Goal: Transaction & Acquisition: Subscribe to service/newsletter

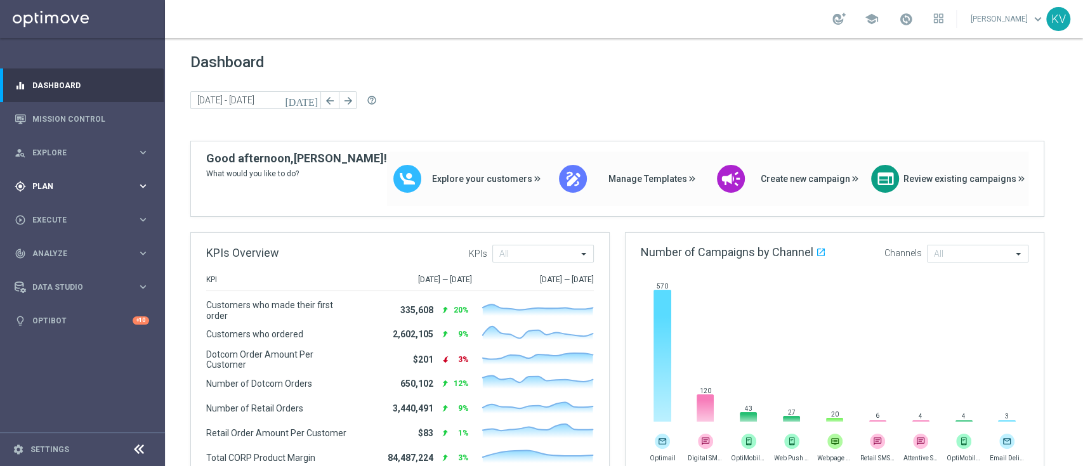
click at [51, 178] on div "gps_fixed Plan keyboard_arrow_right" at bounding box center [82, 186] width 164 height 34
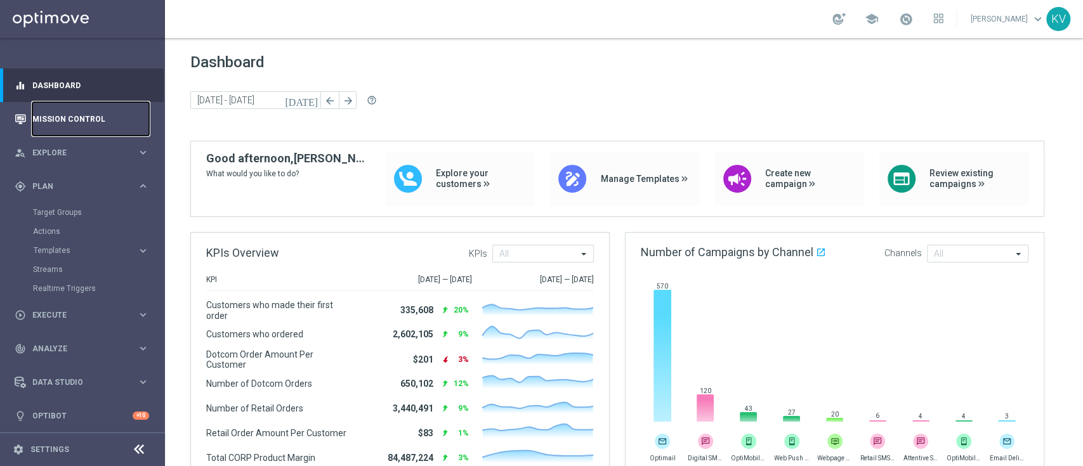
click at [83, 117] on link "Mission Control" at bounding box center [90, 119] width 117 height 34
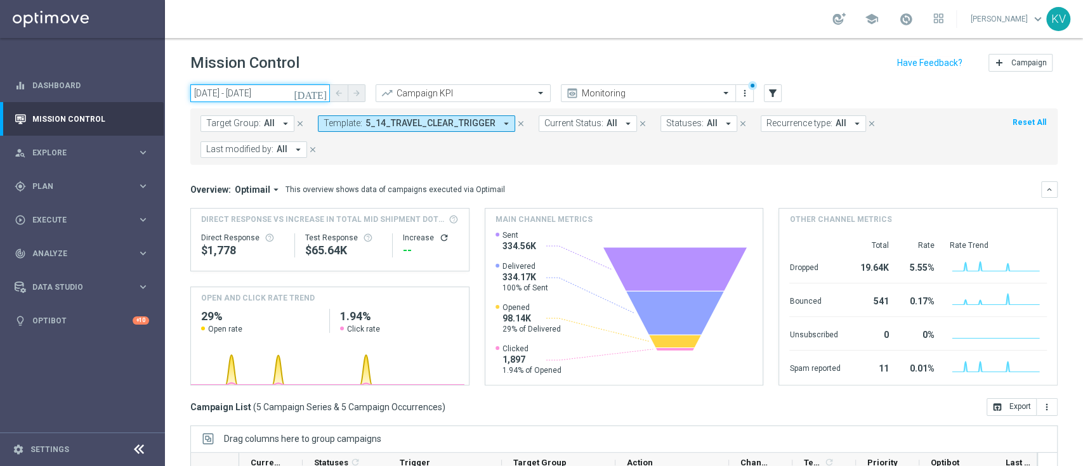
click at [272, 89] on input "01 Jul 2025 - 17 Aug 2025" at bounding box center [260, 93] width 140 height 18
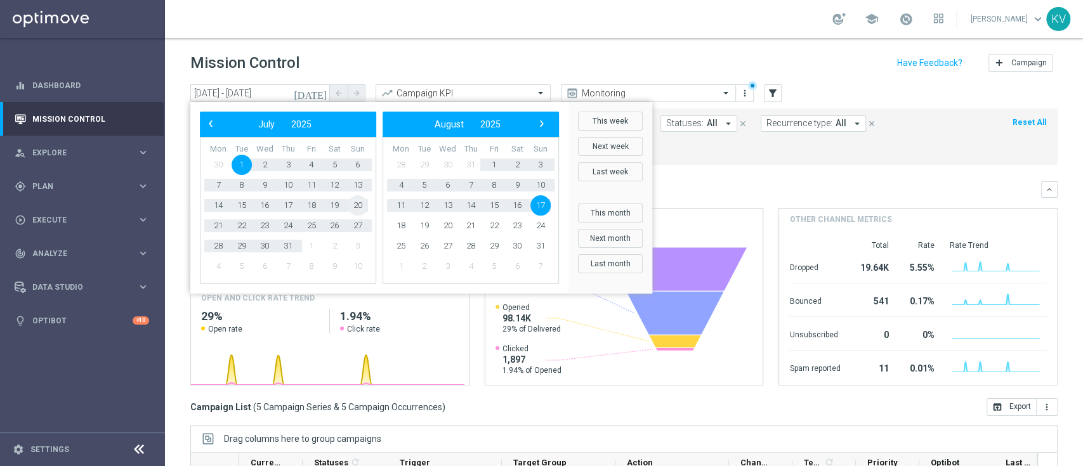
click at [352, 204] on span "20" at bounding box center [358, 205] width 20 height 20
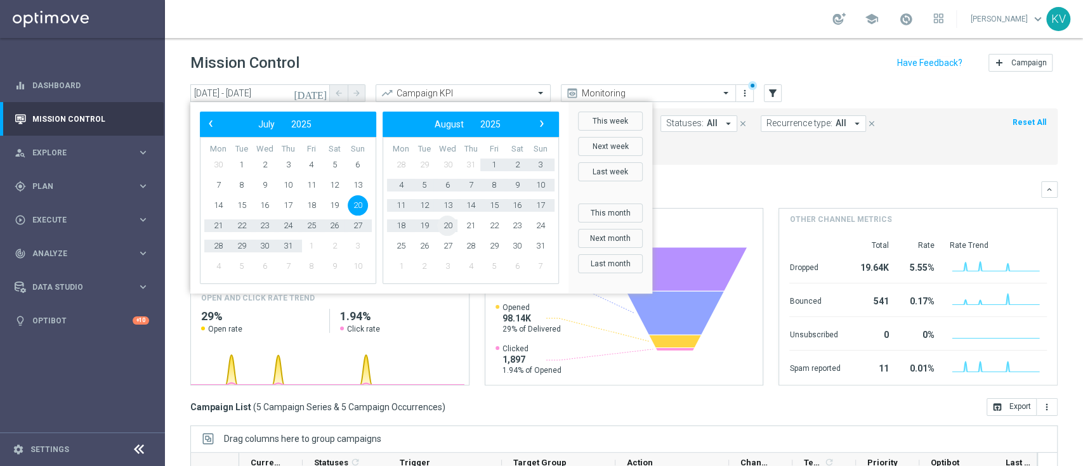
click at [440, 230] on span "20" at bounding box center [447, 226] width 20 height 20
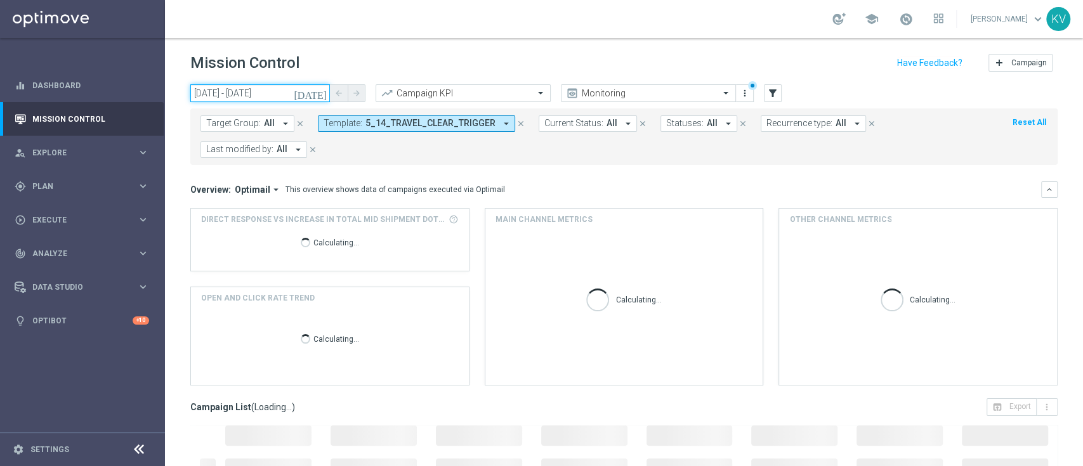
click at [264, 101] on input "20 Jul 2025 - 20 Aug 2025" at bounding box center [260, 93] width 140 height 18
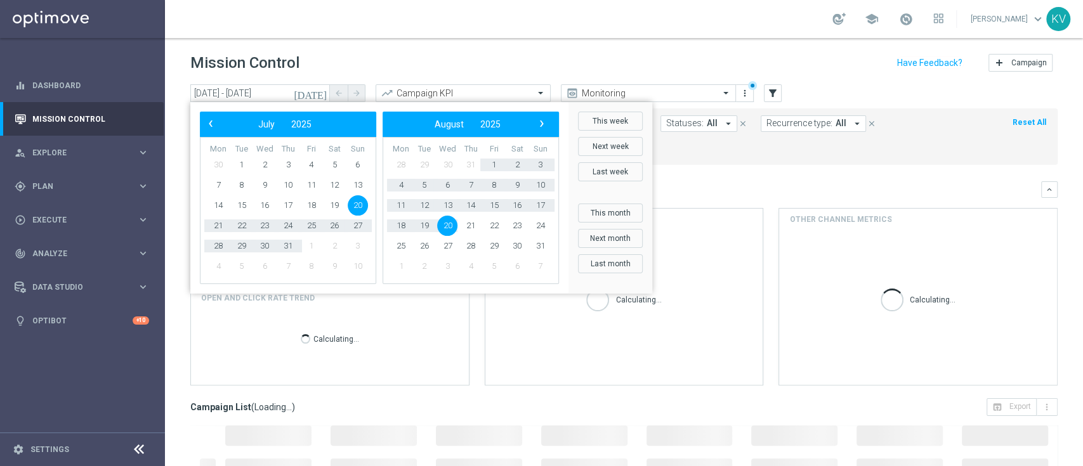
click at [449, 224] on span "20" at bounding box center [447, 226] width 20 height 20
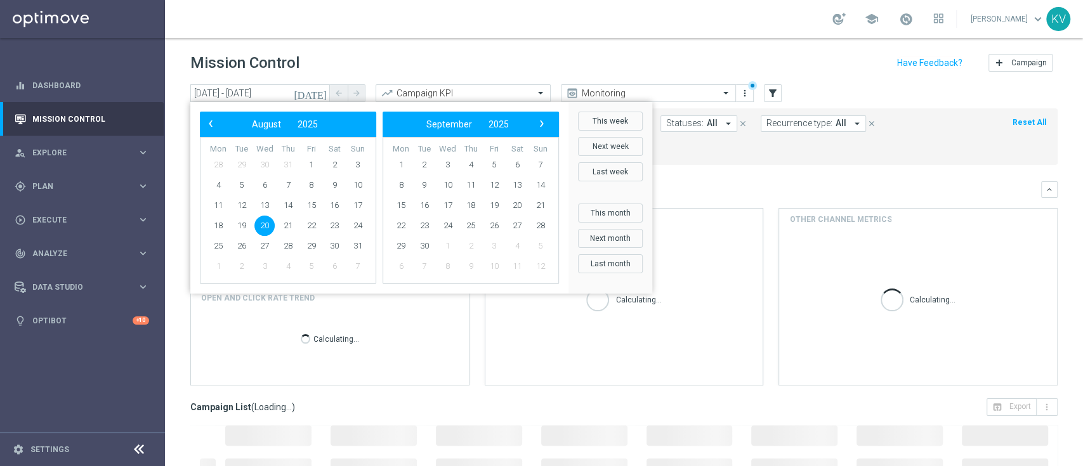
click at [265, 221] on span "20" at bounding box center [264, 226] width 20 height 20
type input "20 Aug 2025 - 20 Aug 2025"
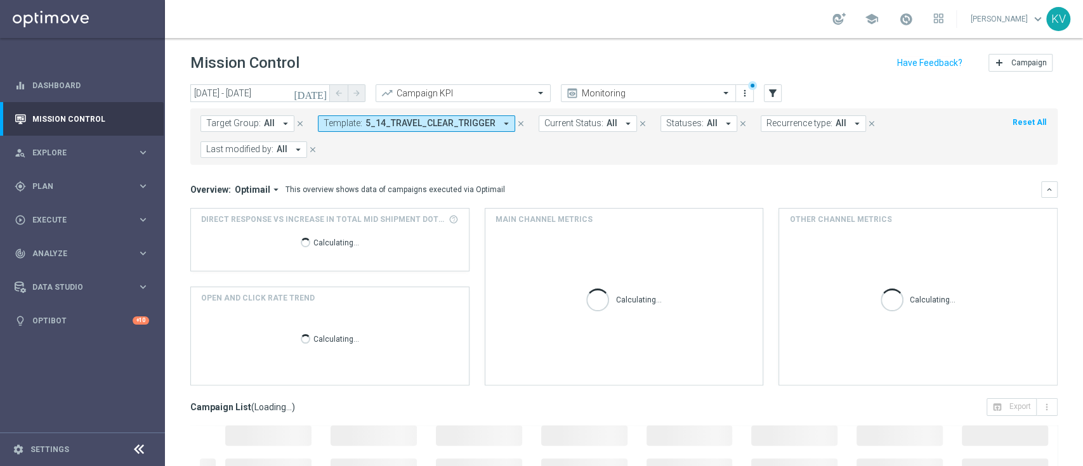
click at [265, 221] on span "Direct Response VS Increase In Total Mid Shipment Dotcom Transaction Amount" at bounding box center [323, 219] width 244 height 11
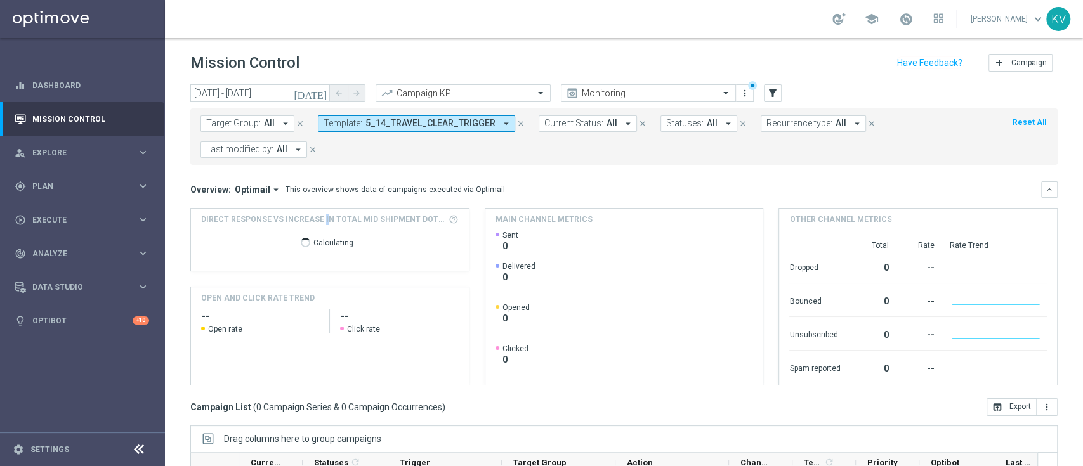
click at [406, 126] on span "5_14_TRAVEL_CLEAR_TRIGGER" at bounding box center [430, 123] width 130 height 11
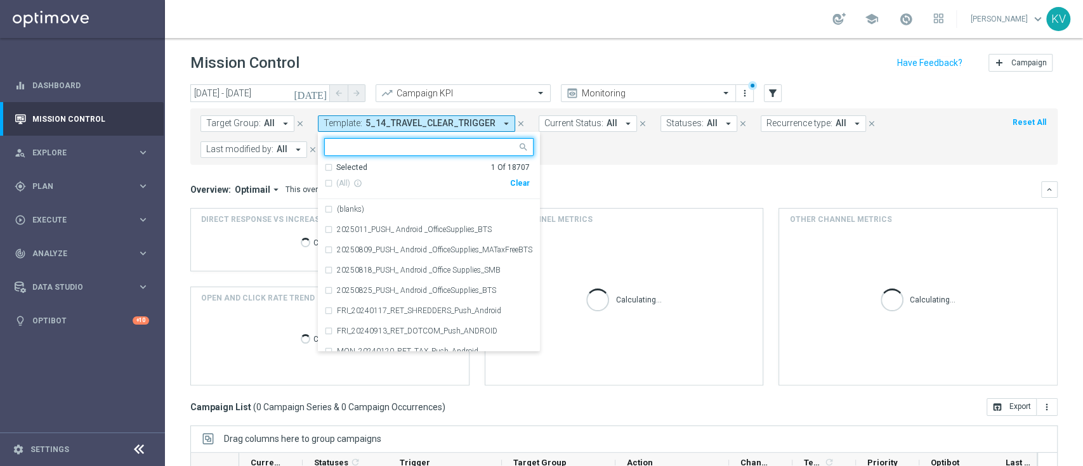
click at [0, 0] on div "Clear" at bounding box center [0, 0] width 0 height 0
click at [441, 142] on input "text" at bounding box center [424, 147] width 186 height 11
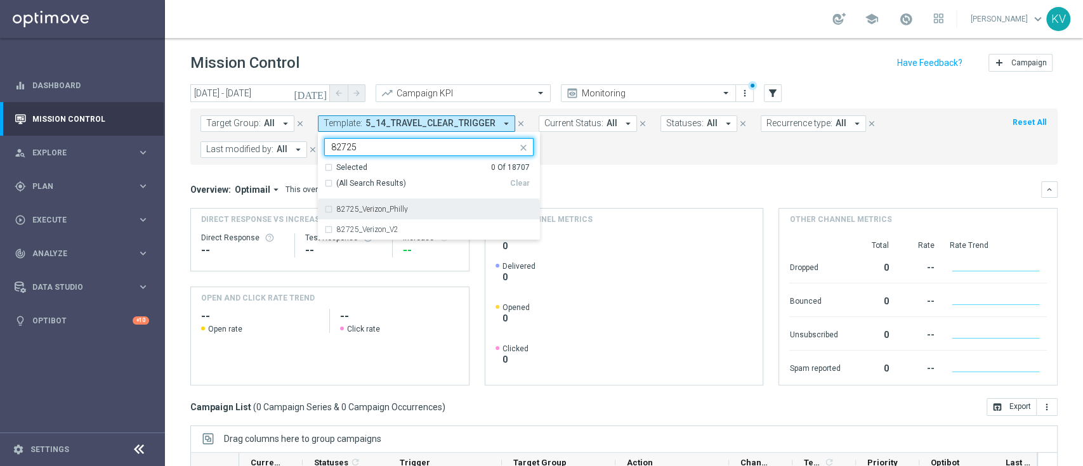
click at [425, 211] on div "82725_Verizon_Philly" at bounding box center [435, 210] width 197 height 8
type input "82725"
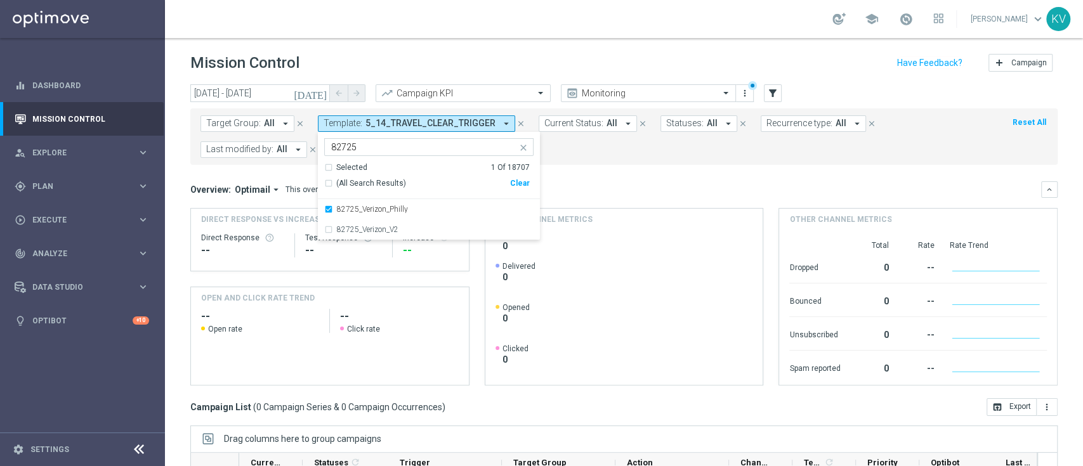
click at [676, 195] on div "Overview: Optimail arrow_drop_down This overview shows data of campaigns execut…" at bounding box center [615, 189] width 851 height 11
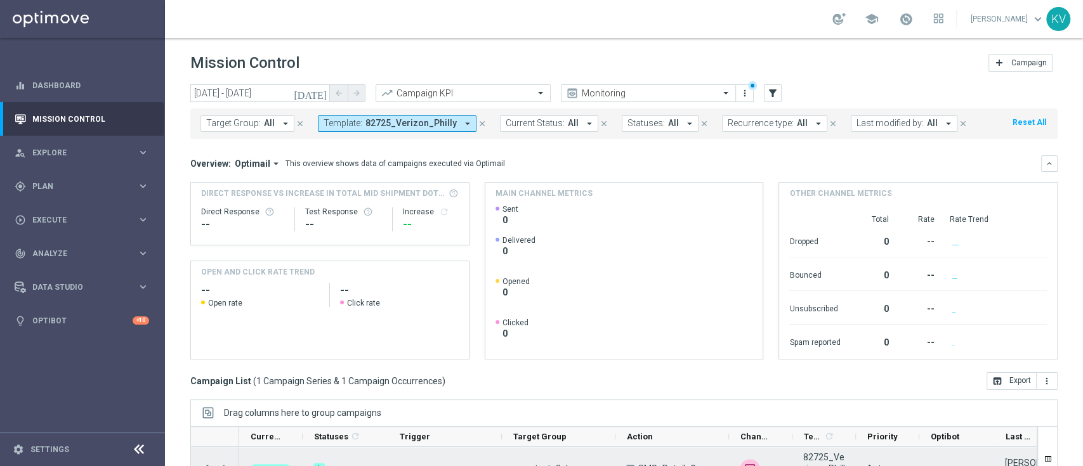
scroll to position [167, 0]
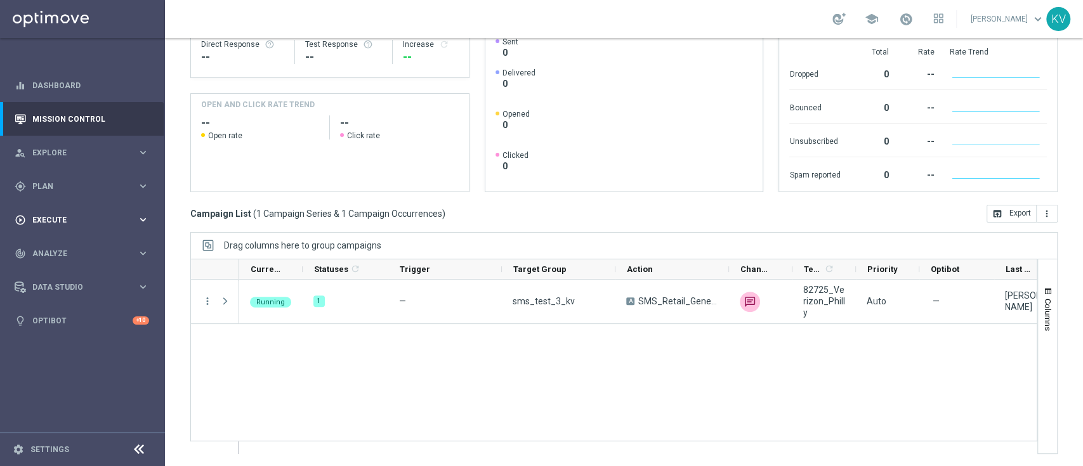
click at [128, 214] on div "play_circle_outline Execute" at bounding box center [76, 219] width 122 height 11
click at [60, 190] on div "gps_fixed Plan" at bounding box center [76, 186] width 122 height 11
click at [59, 212] on link "Target Groups" at bounding box center [82, 212] width 99 height 10
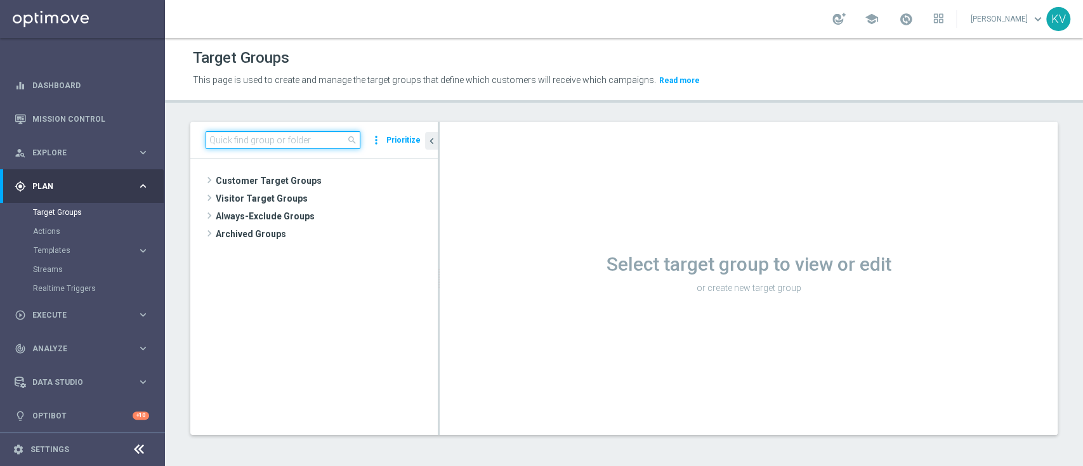
click at [266, 131] on input at bounding box center [283, 140] width 155 height 18
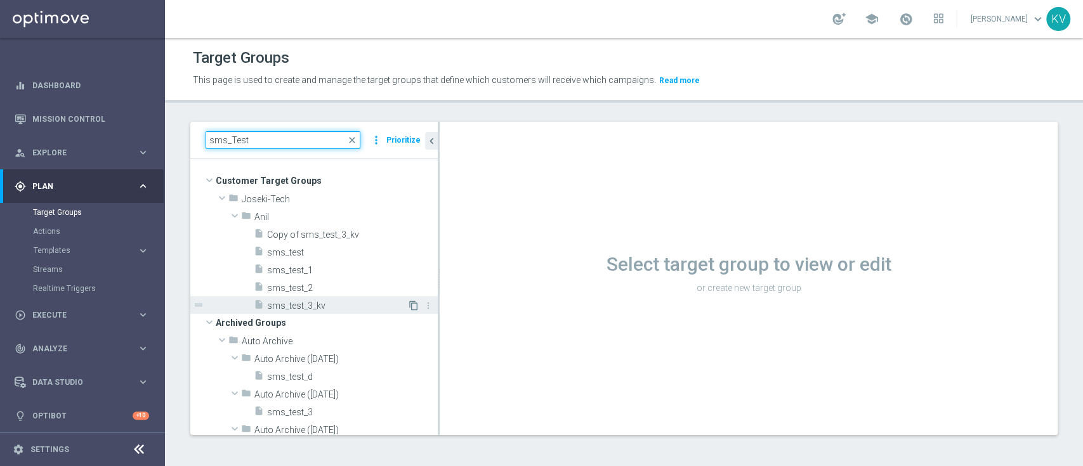
type input "sms_Test"
click at [408, 303] on icon "content_copy" at bounding box center [413, 306] width 10 height 10
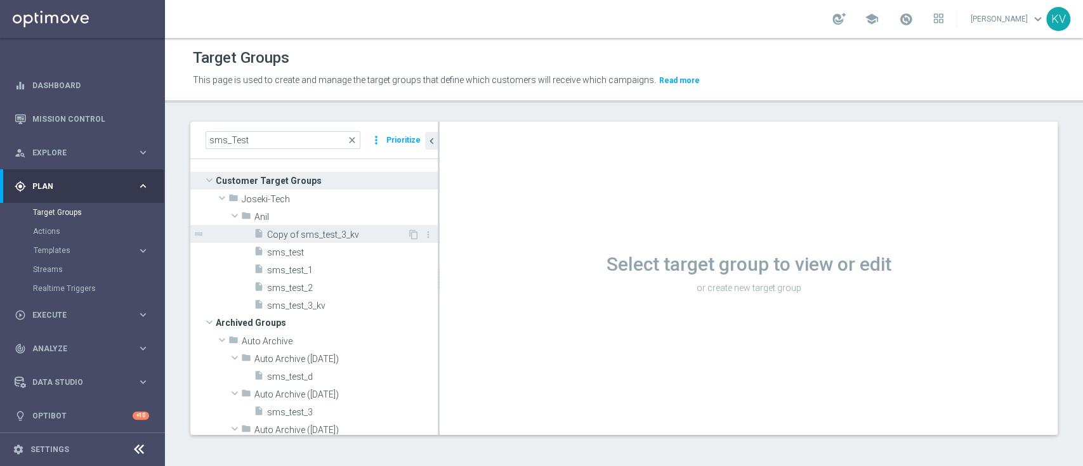
click at [342, 236] on span "Copy of sms_test_3_kv" at bounding box center [337, 235] width 140 height 11
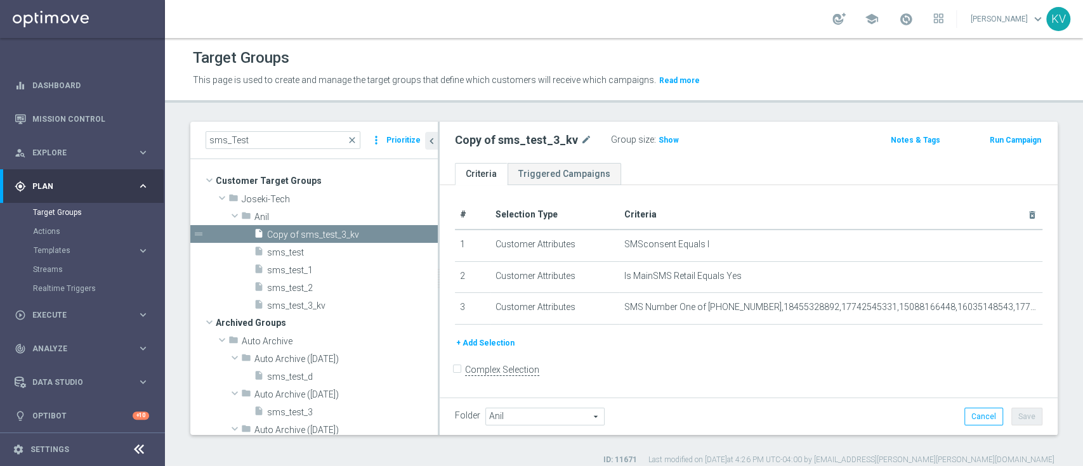
click at [573, 139] on div "Copy of sms_test_3_kv mode_edit" at bounding box center [523, 140] width 137 height 15
click at [580, 139] on icon "mode_edit" at bounding box center [585, 140] width 11 height 15
click at [481, 139] on input "Copy of sms_test_3_kv" at bounding box center [540, 142] width 171 height 18
click at [493, 139] on input "Copy of sms_test_3_kv" at bounding box center [540, 142] width 171 height 18
drag, startPoint x: 492, startPoint y: 139, endPoint x: 365, endPoint y: 150, distance: 127.9
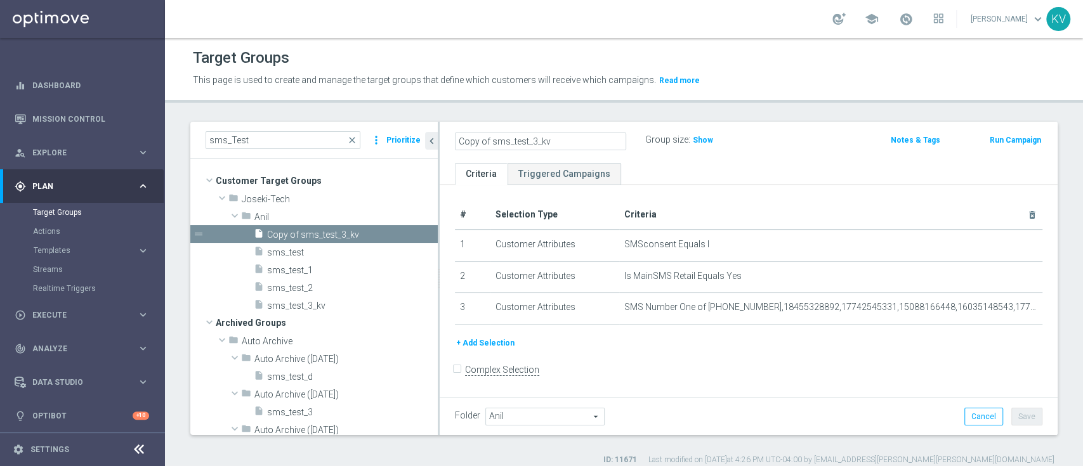
click at [365, 150] on as-split "sms_Test close more_vert Prioritize Customer Target Groups library_add create_n…" at bounding box center [623, 278] width 867 height 313
click at [500, 140] on input "sms_test_3_kv" at bounding box center [540, 142] width 171 height 18
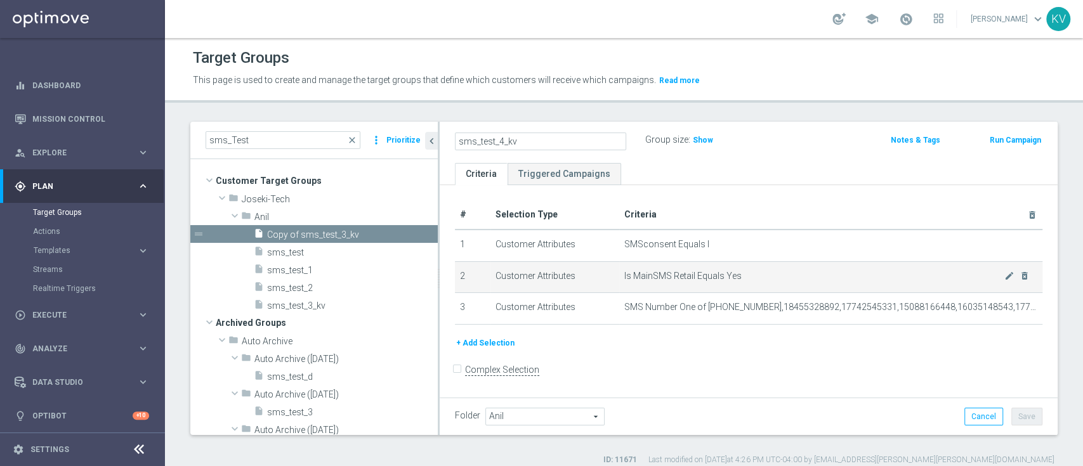
type input "sms_test_4_kv"
click at [1028, 271] on td "Is MainSMS Retail Equals Yes mode_edit delete_forever" at bounding box center [830, 277] width 423 height 32
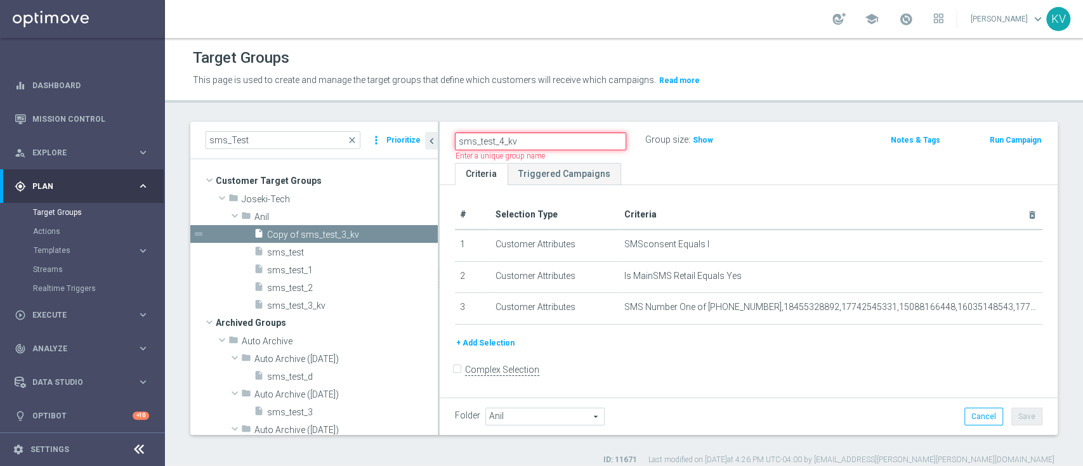
click at [591, 135] on input "sms_test_4_kv" at bounding box center [540, 142] width 171 height 18
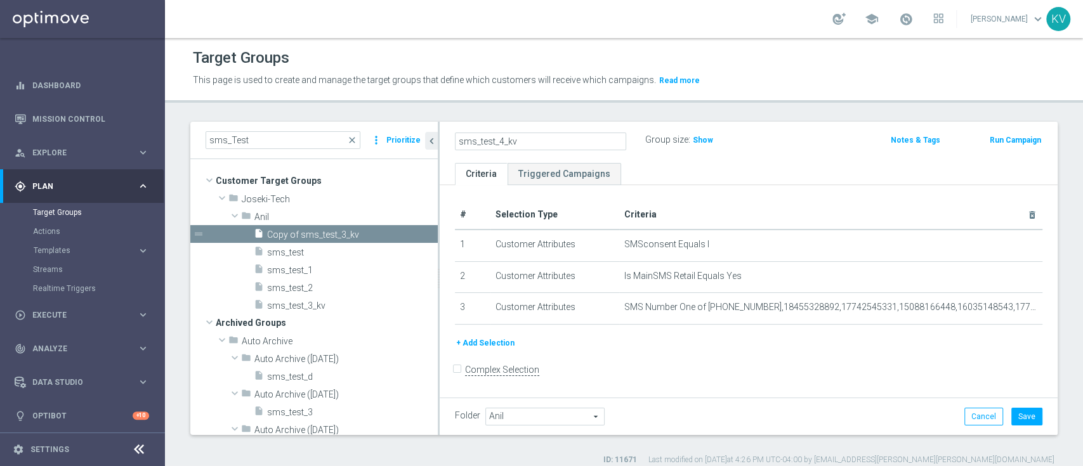
click at [573, 115] on div "Target Groups This page is used to create and manage the target groups that def…" at bounding box center [624, 252] width 918 height 428
click at [264, 150] on div "sms_Test close more_vert Prioritize" at bounding box center [313, 140] width 247 height 37
click at [264, 148] on input "sms_Test" at bounding box center [283, 140] width 155 height 18
type input "sms_test"
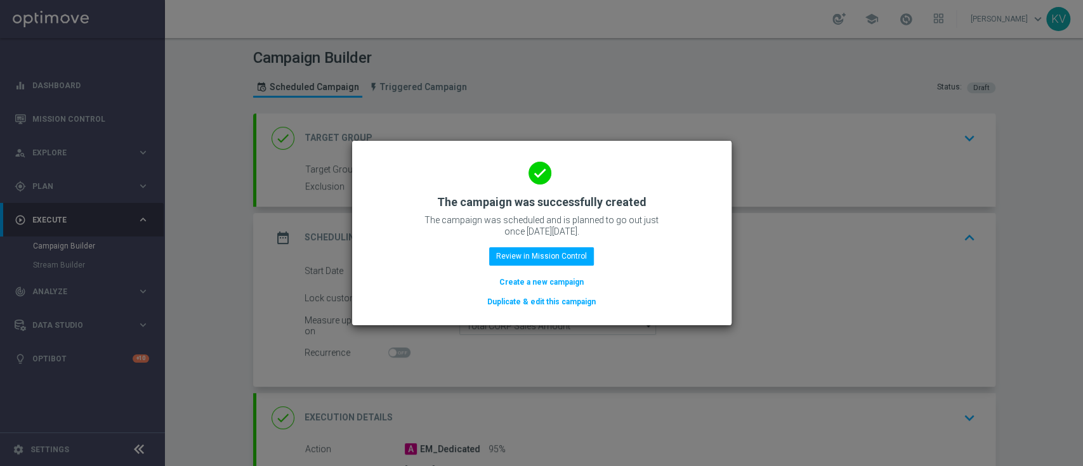
scroll to position [298, 0]
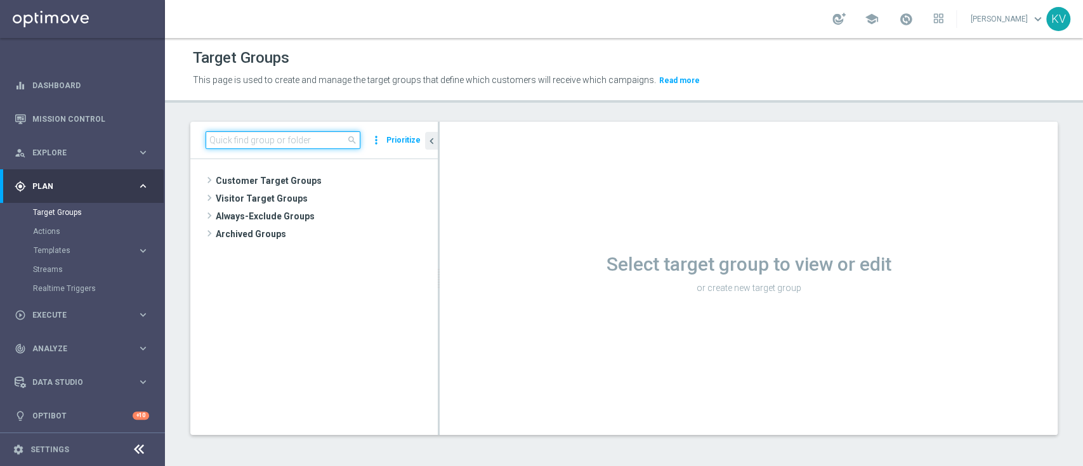
click at [273, 145] on input at bounding box center [283, 140] width 155 height 18
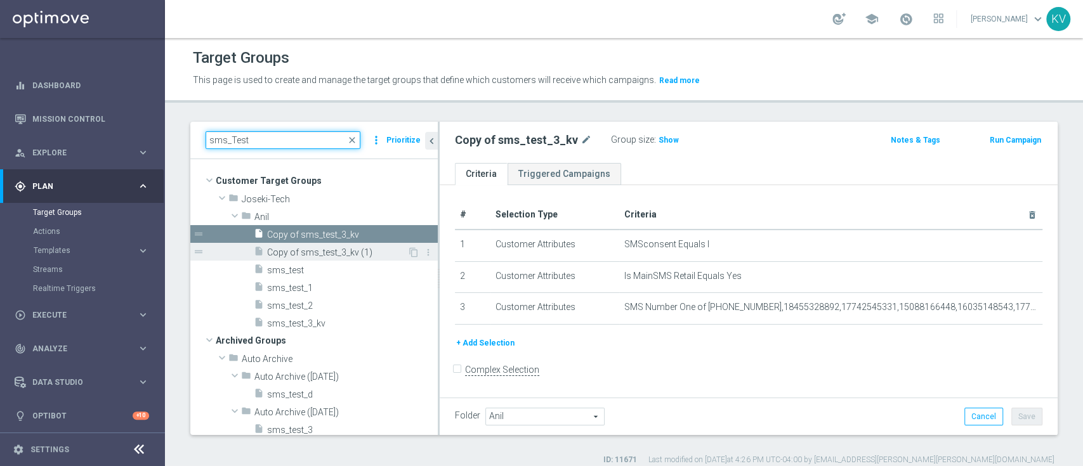
type input "sms_Test"
click at [371, 257] on span "Copy of sms_test_3_kv (1)" at bounding box center [337, 252] width 140 height 11
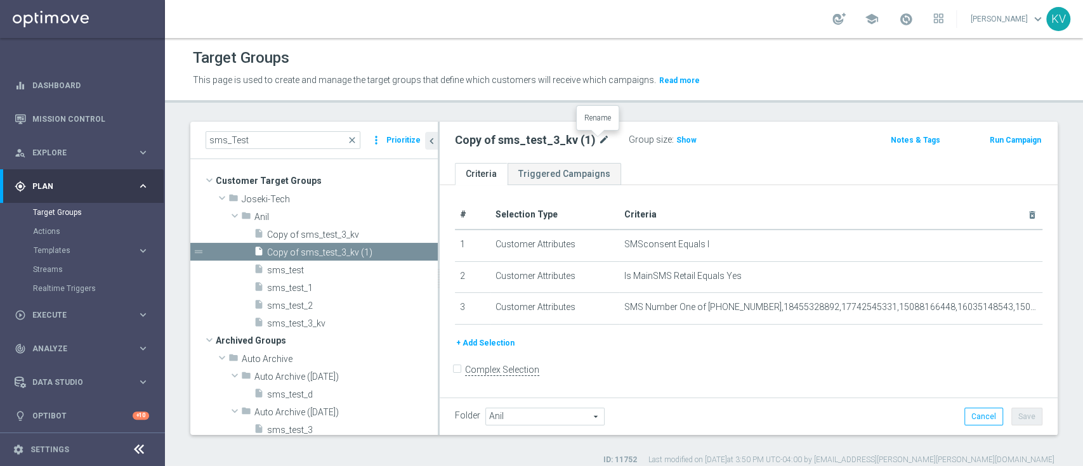
click at [598, 136] on icon "mode_edit" at bounding box center [603, 140] width 11 height 15
click at [598, 136] on input "Copy of sms_test_3_kv (1)" at bounding box center [540, 142] width 171 height 18
drag, startPoint x: 491, startPoint y: 138, endPoint x: 426, endPoint y: 120, distance: 67.1
click at [426, 120] on div "Target Groups This page is used to create and manage the target groups that def…" at bounding box center [624, 252] width 918 height 428
type input "sms_test_4"
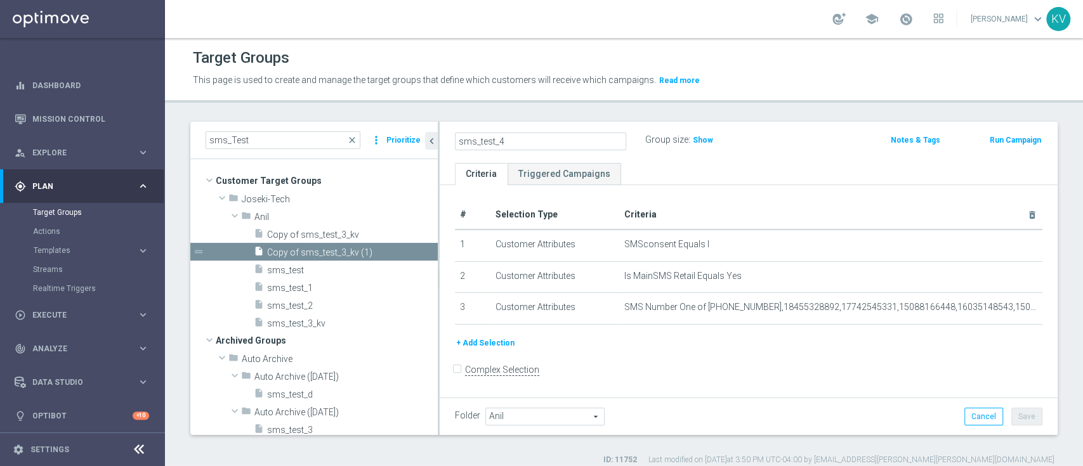
click at [1063, 208] on div "sms_Test close more_vert Prioritize Customer Target Groups library_add create_n…" at bounding box center [624, 294] width 918 height 344
click at [1017, 414] on button "Save" at bounding box center [1026, 417] width 31 height 18
click at [522, 140] on icon "mode_edit" at bounding box center [524, 140] width 11 height 15
click at [65, 317] on span "Execute" at bounding box center [84, 315] width 105 height 8
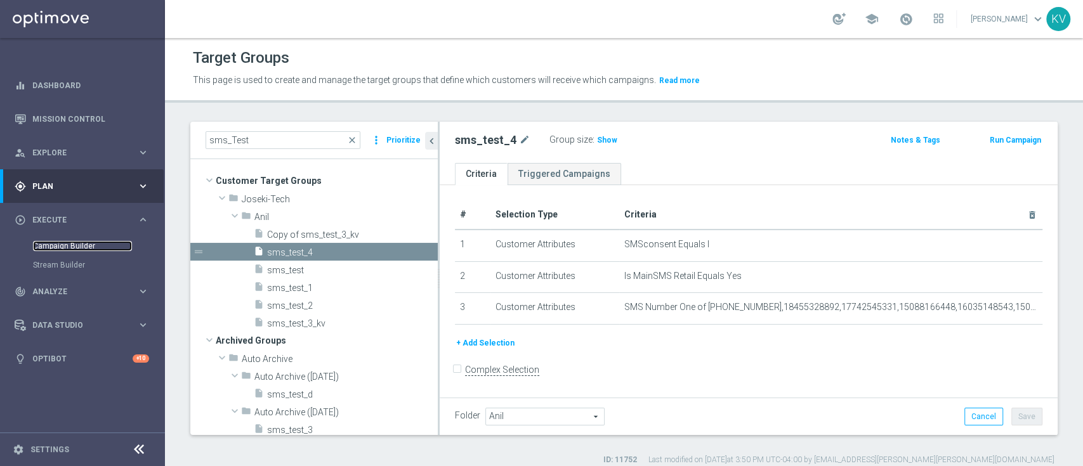
click at [74, 246] on link "Campaign Builder" at bounding box center [82, 246] width 99 height 10
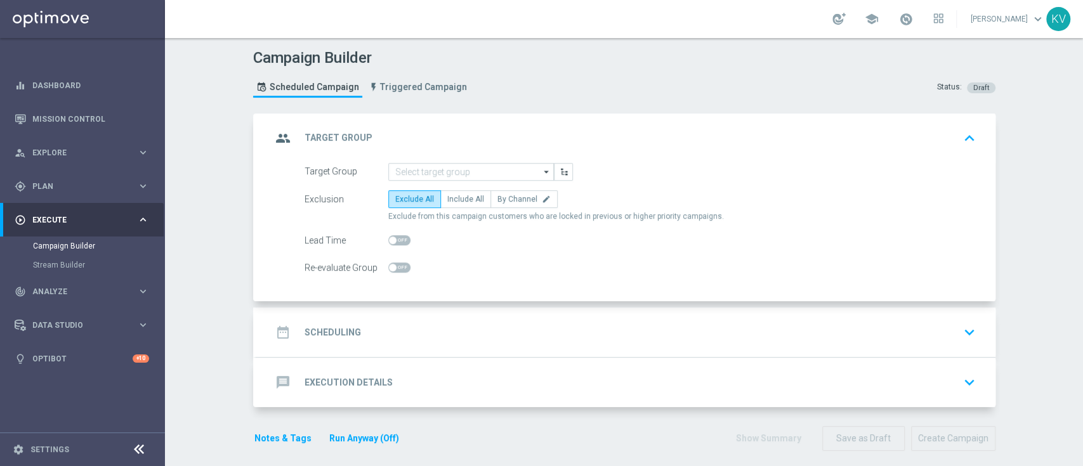
click at [433, 161] on div "group Target Group keyboard_arrow_up" at bounding box center [625, 138] width 739 height 49
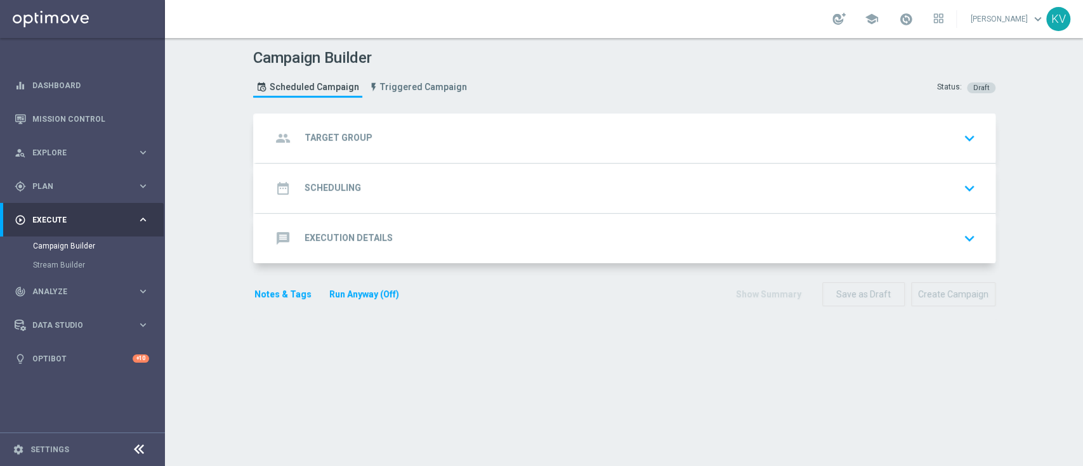
click at [428, 140] on div "group Target Group keyboard_arrow_down" at bounding box center [625, 138] width 709 height 24
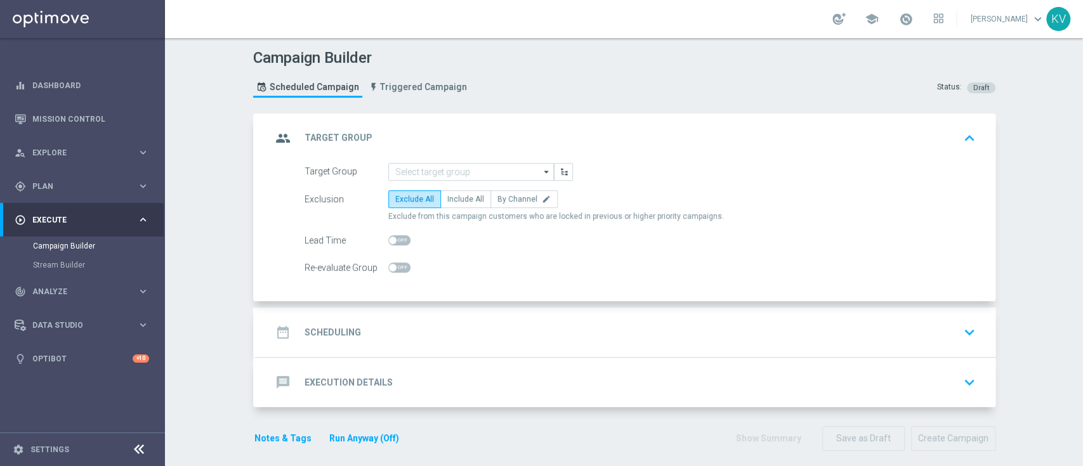
click at [426, 160] on div "group Target Group keyboard_arrow_up" at bounding box center [625, 138] width 739 height 49
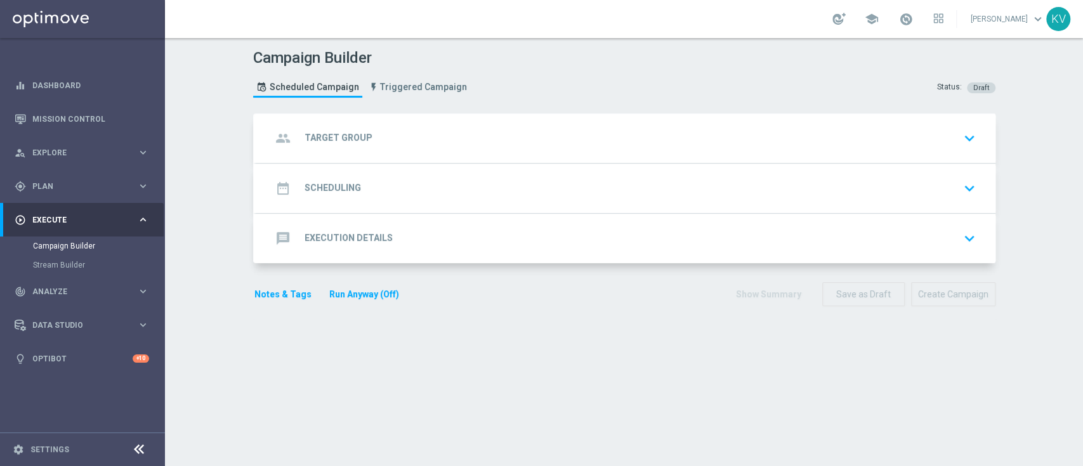
click at [421, 150] on div "group Target Group keyboard_arrow_down" at bounding box center [625, 138] width 739 height 49
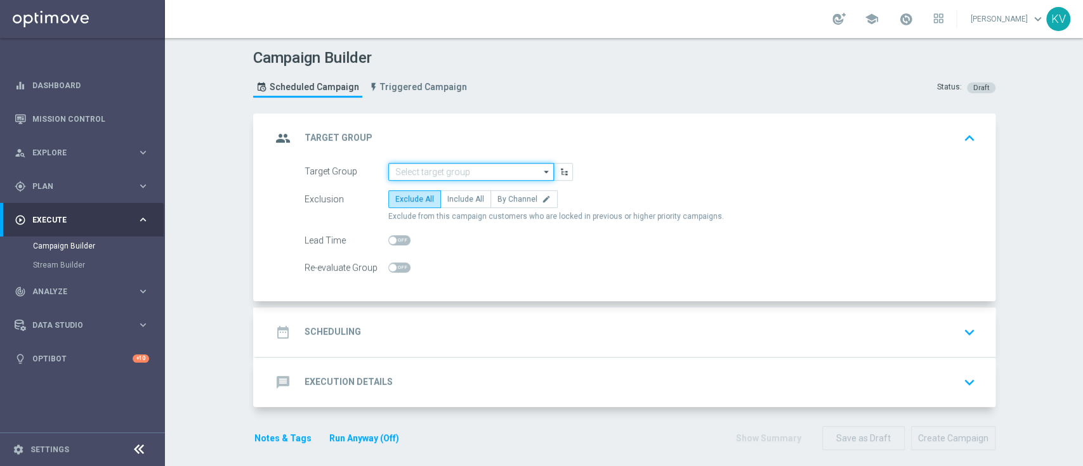
click at [412, 166] on input at bounding box center [471, 172] width 166 height 18
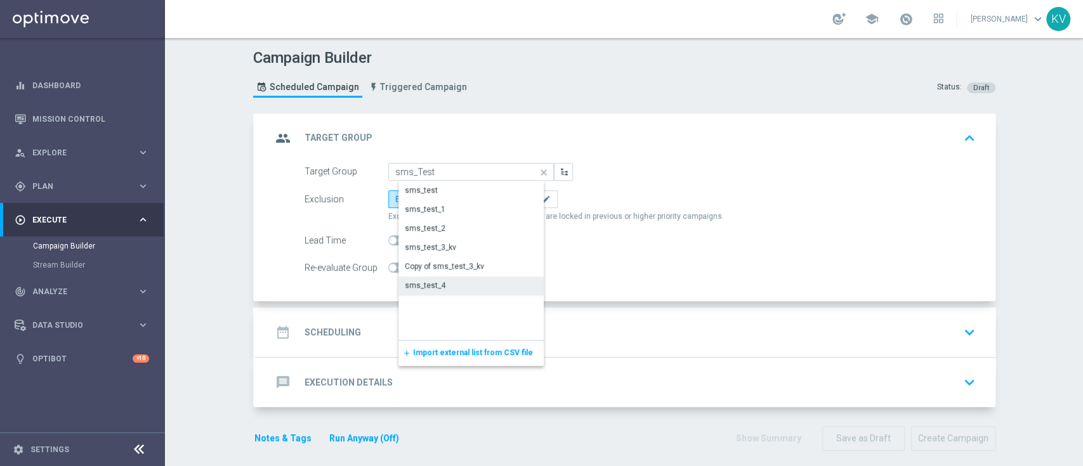
click at [437, 287] on div "sms_test_4" at bounding box center [481, 286] width 166 height 18
type input "sms_test_4"
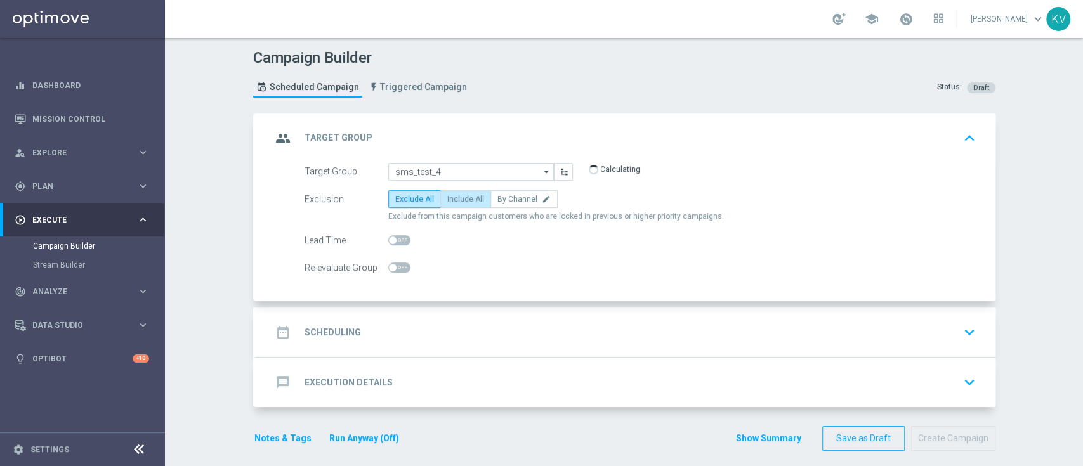
click at [450, 200] on span "Include All" at bounding box center [465, 199] width 37 height 9
click at [450, 200] on input "Include All" at bounding box center [451, 201] width 8 height 8
radio input "true"
click at [429, 332] on div "date_range Scheduling keyboard_arrow_down" at bounding box center [625, 332] width 709 height 24
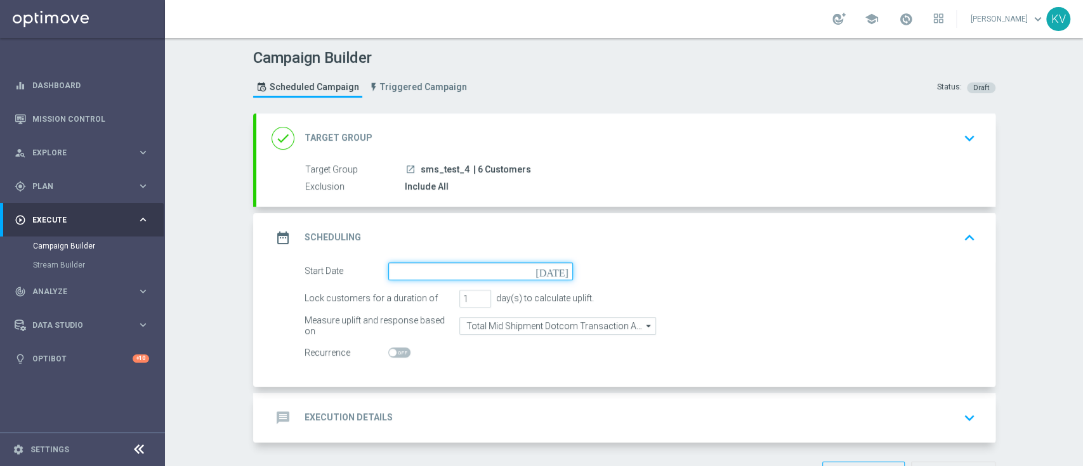
click at [412, 271] on input at bounding box center [480, 272] width 185 height 18
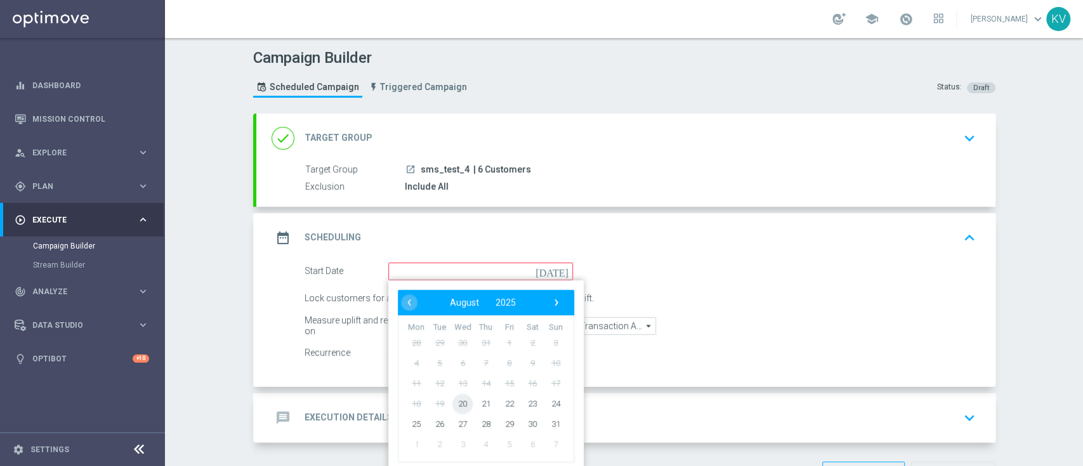
click at [452, 403] on span "20" at bounding box center [462, 403] width 20 height 20
type input "20 Aug 2025"
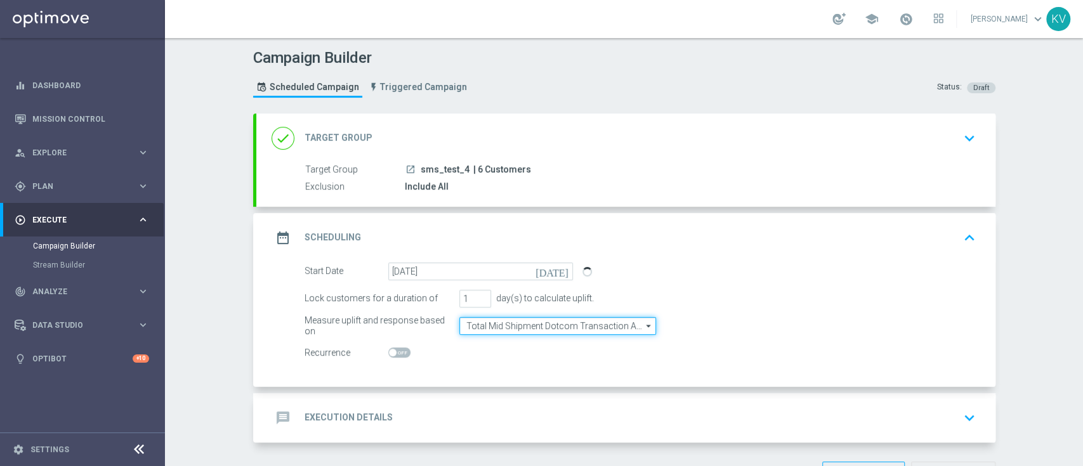
click at [563, 324] on input "Total Mid Shipment Dotcom Transaction Amount" at bounding box center [557, 326] width 197 height 18
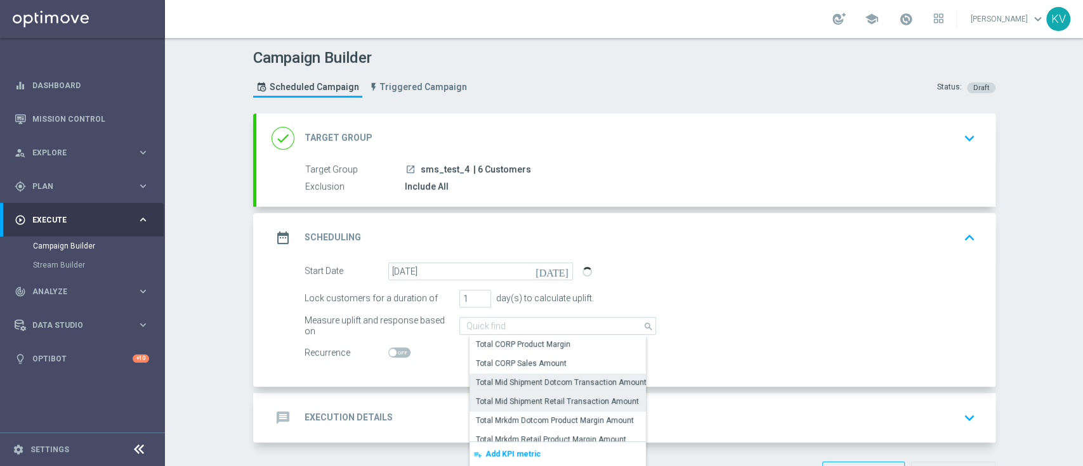
click at [568, 397] on div "Total Mid Shipment Retail Transaction Amount" at bounding box center [557, 401] width 163 height 11
type input "Total Mid Shipment Retail Transaction Amount"
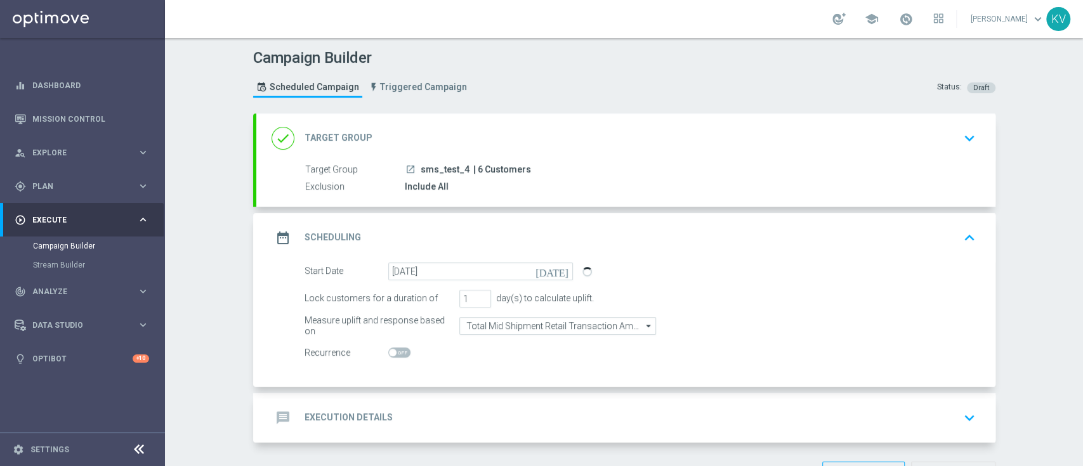
click at [545, 419] on div "message Execution Details keyboard_arrow_down" at bounding box center [625, 418] width 709 height 24
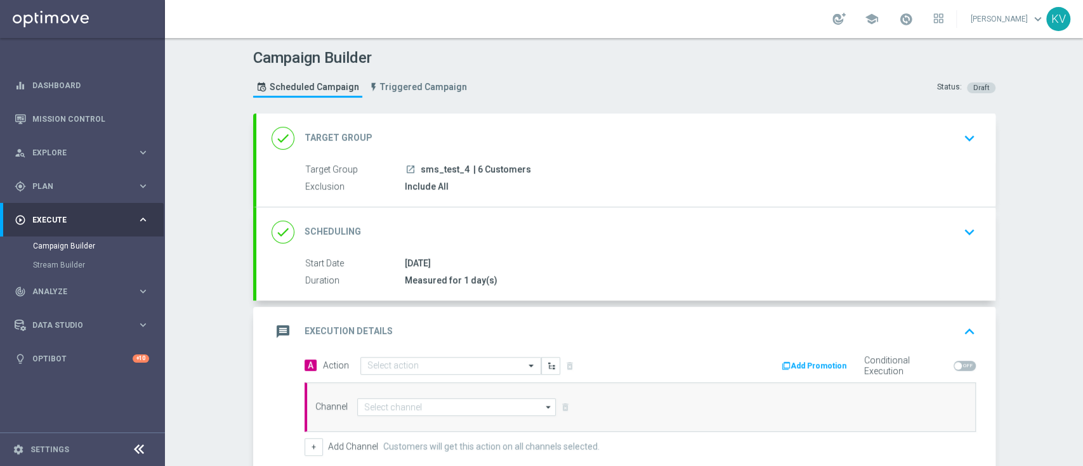
scroll to position [137, 0]
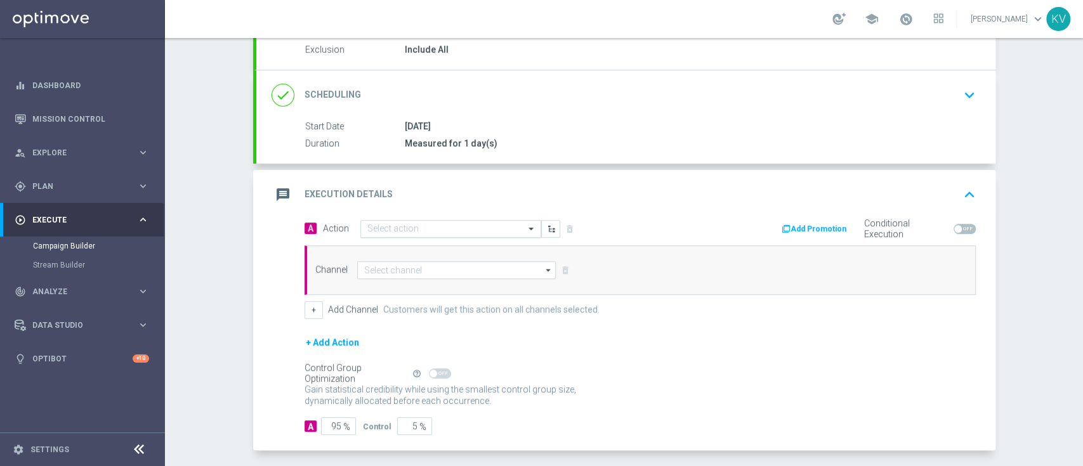
click at [380, 226] on input "text" at bounding box center [437, 229] width 141 height 11
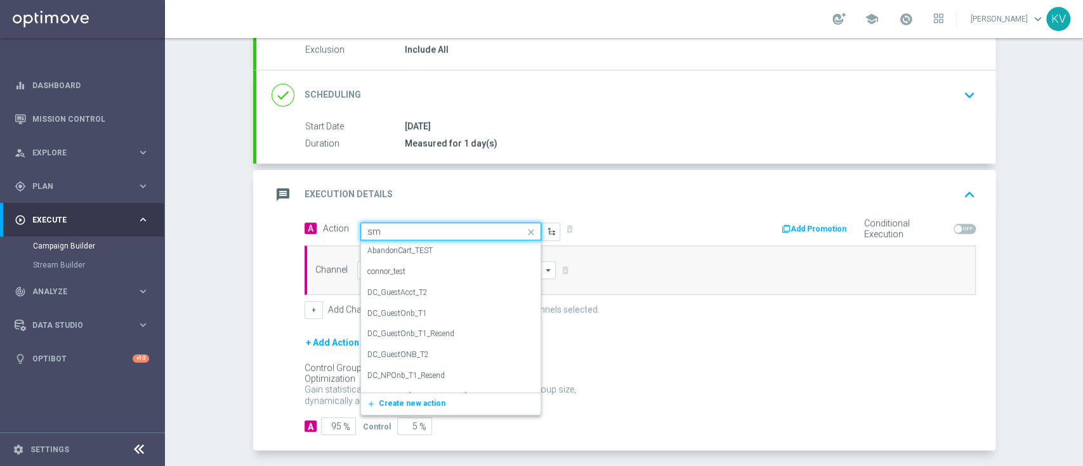
type input "sms"
click at [416, 371] on div "SMS_Retail_General edit" at bounding box center [450, 381] width 167 height 21
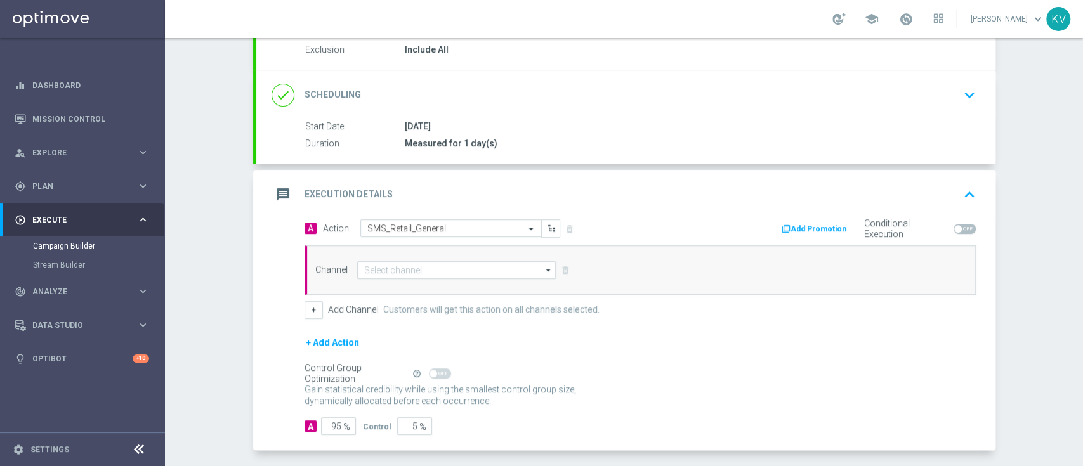
click at [416, 255] on div "Channel arrow_drop_down Show Selected 0 of 30 Optimail" at bounding box center [639, 269] width 671 height 49
click at [416, 257] on div "Channel arrow_drop_down Show Selected 0 of 30 Optimail" at bounding box center [639, 269] width 671 height 49
click at [416, 264] on input at bounding box center [456, 270] width 199 height 18
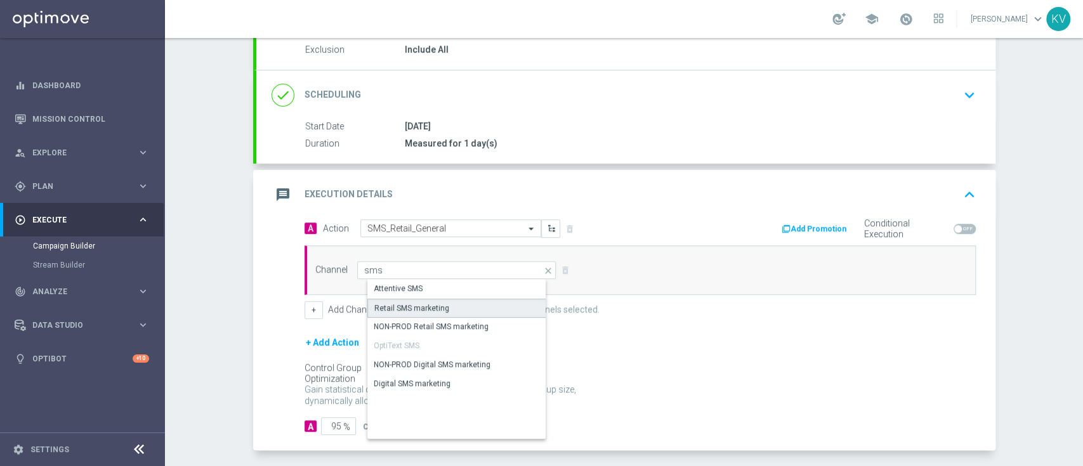
click at [433, 313] on div "Retail SMS marketing" at bounding box center [467, 308] width 200 height 19
type input "Retail SMS marketing"
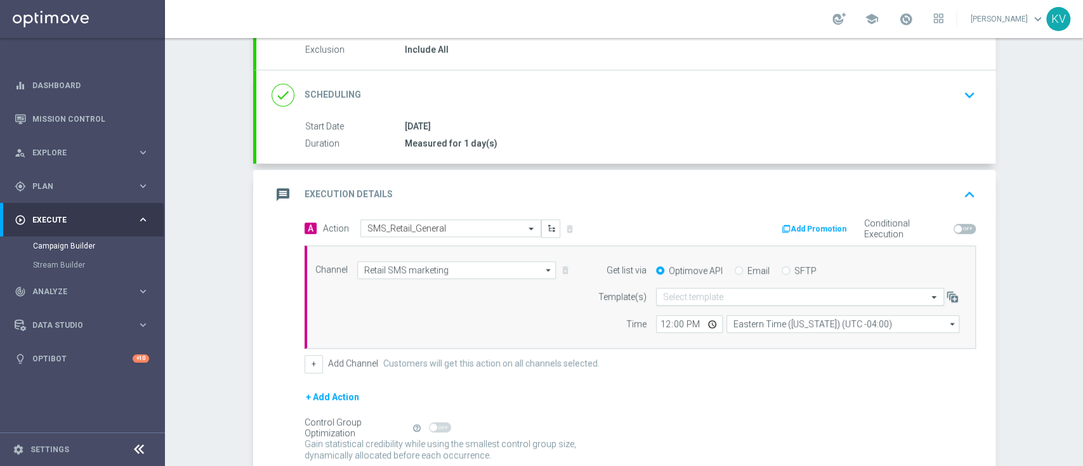
click at [698, 293] on input "text" at bounding box center [787, 297] width 249 height 11
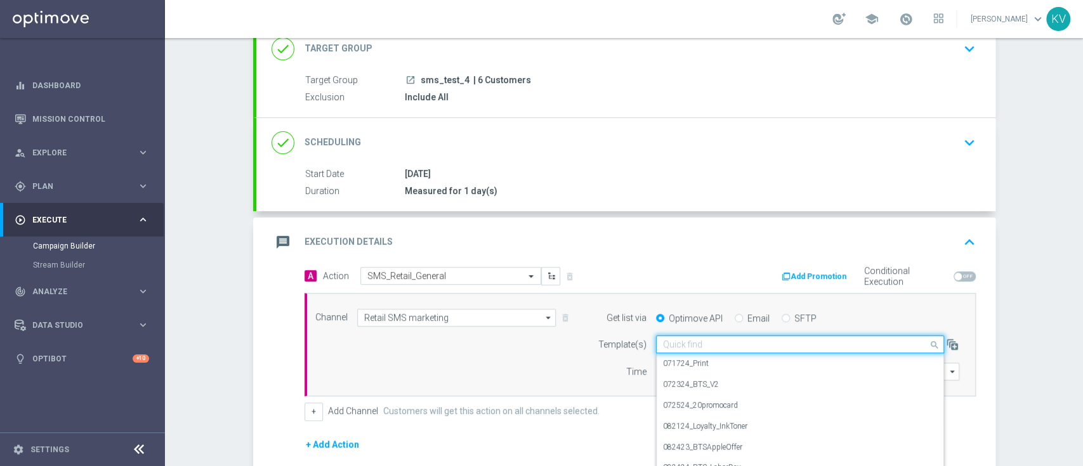
scroll to position [82, 0]
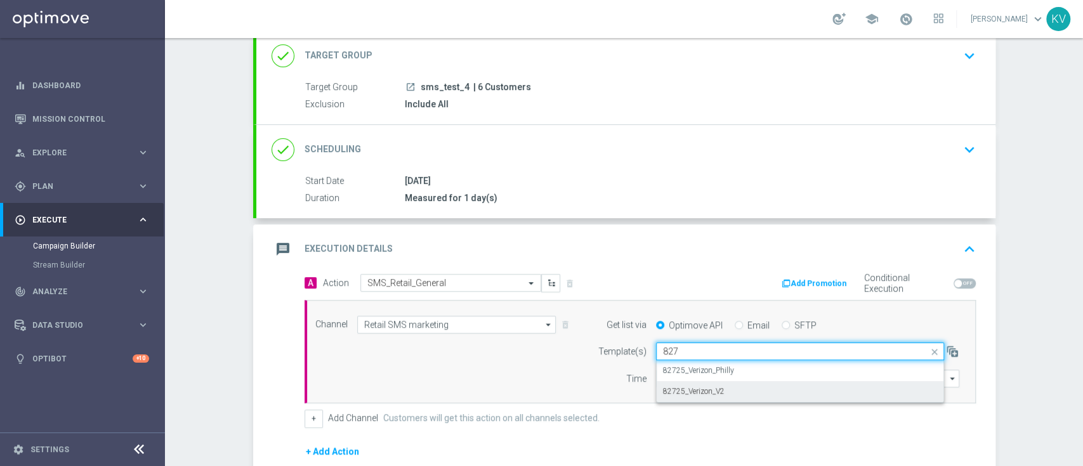
click at [741, 384] on div "82725_Verizon_V2" at bounding box center [800, 391] width 274 height 21
type input "827"
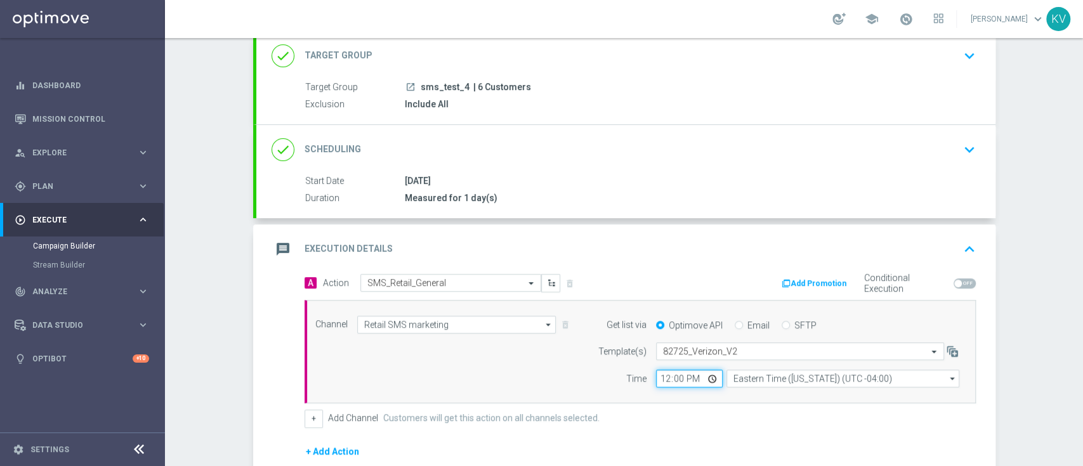
click at [656, 378] on input "12:00" at bounding box center [689, 379] width 67 height 18
click at [656, 379] on input "17:00" at bounding box center [689, 379] width 67 height 18
type input "15:55"
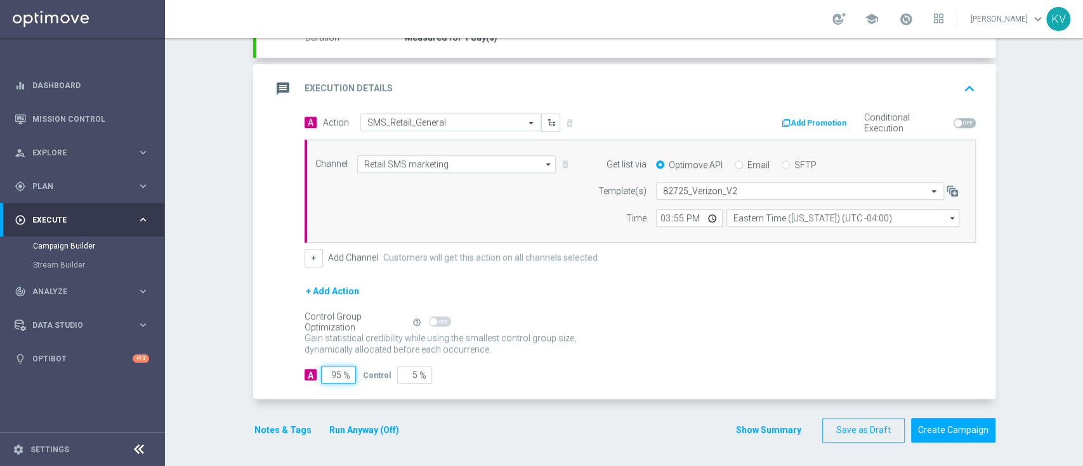
click at [321, 377] on input "95" at bounding box center [338, 375] width 35 height 18
type input "1"
type input "99"
type input "10"
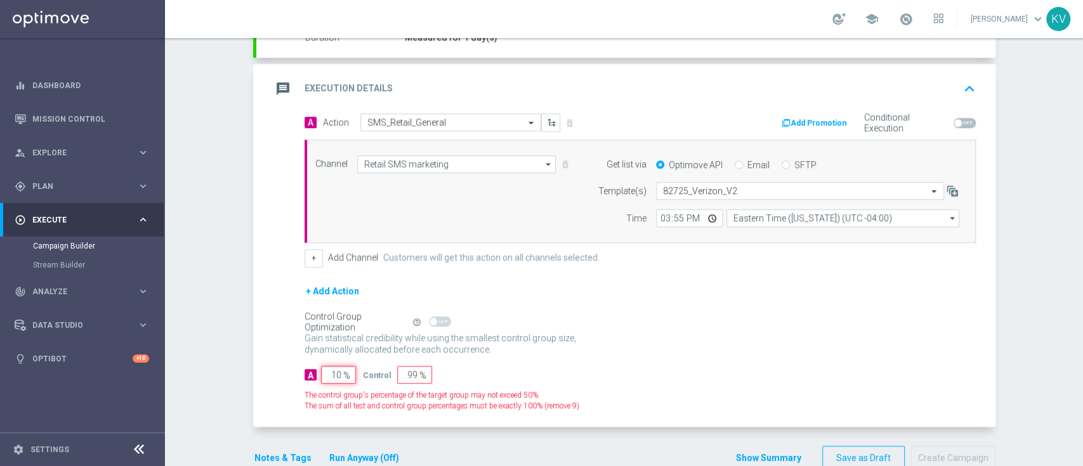
type input "90"
type input "100"
type input "0"
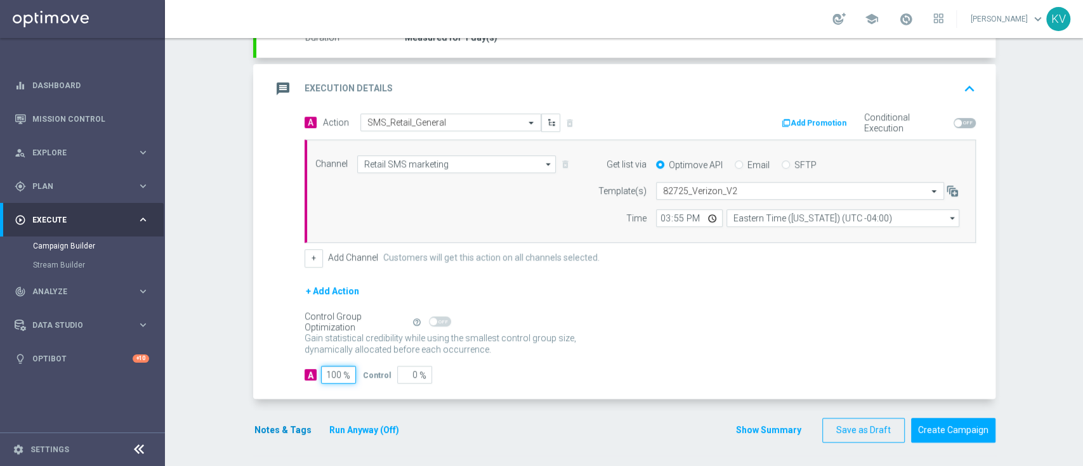
type input "100"
click at [278, 424] on button "Notes & Tags" at bounding box center [283, 430] width 60 height 16
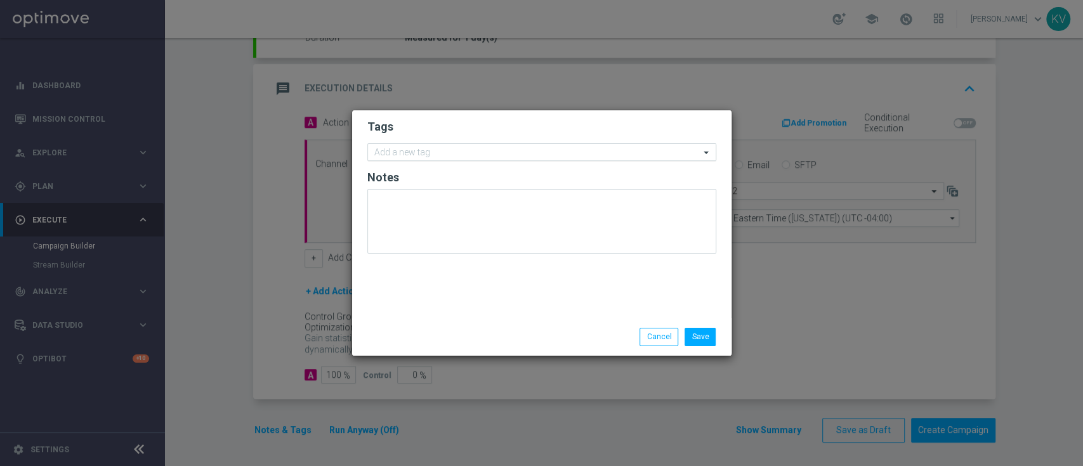
click at [401, 152] on input "text" at bounding box center [536, 153] width 325 height 11
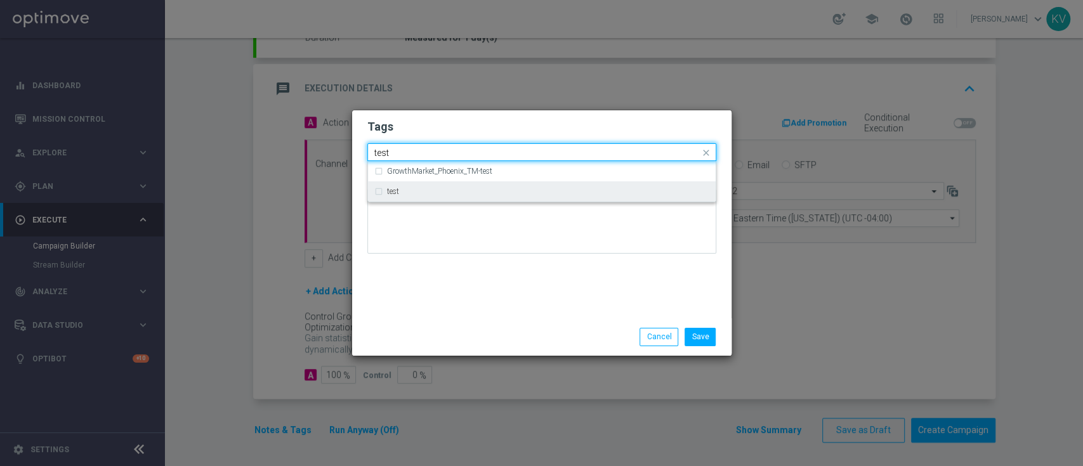
click at [417, 188] on div "test" at bounding box center [548, 192] width 322 height 8
type input "test"
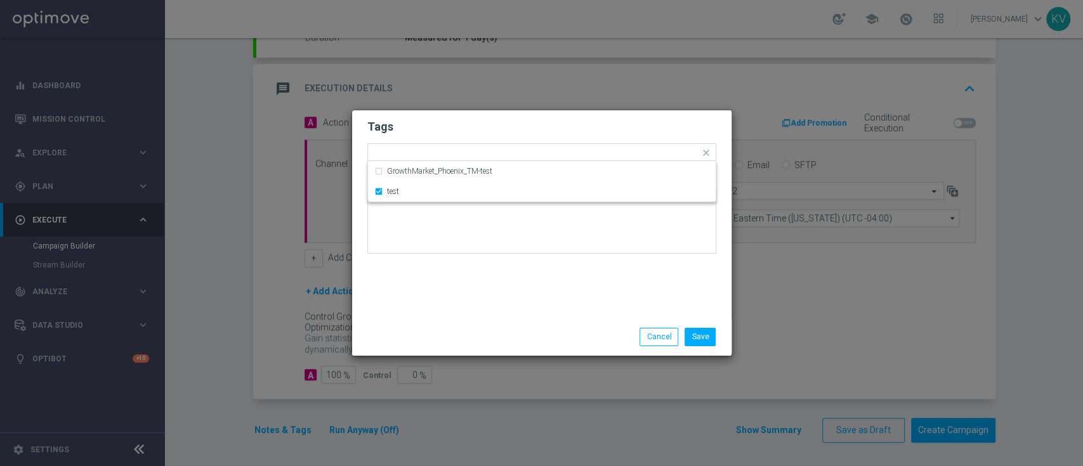
click at [433, 325] on div "Save Cancel" at bounding box center [541, 336] width 379 height 37
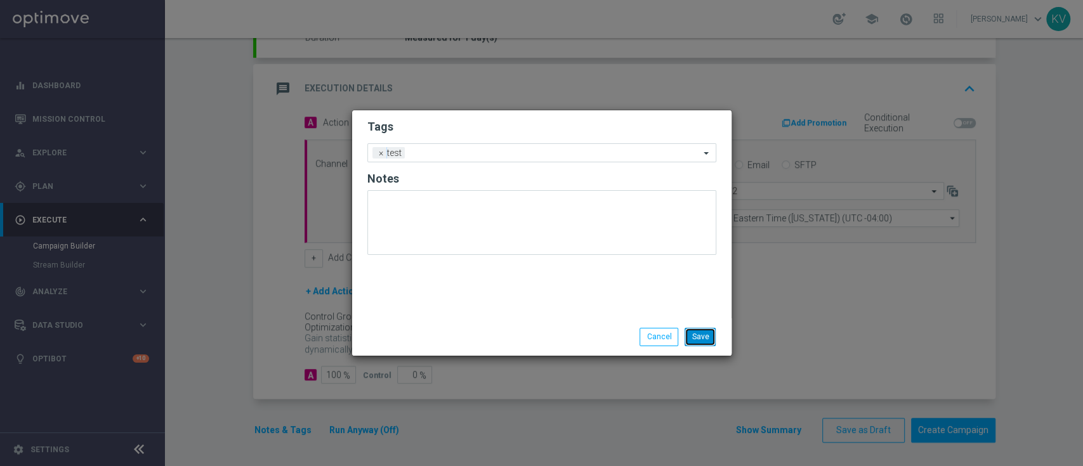
click at [706, 337] on button "Save" at bounding box center [699, 337] width 31 height 18
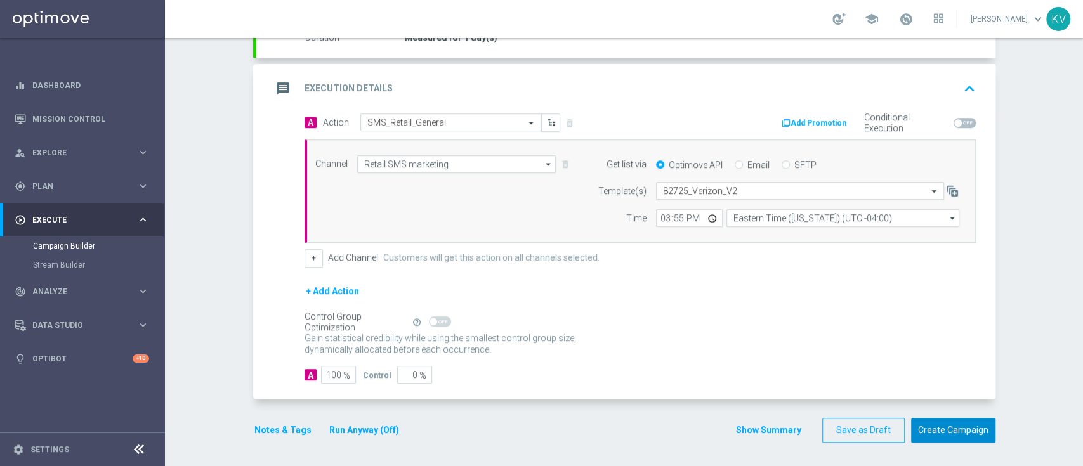
click at [913, 419] on button "Create Campaign" at bounding box center [953, 430] width 84 height 25
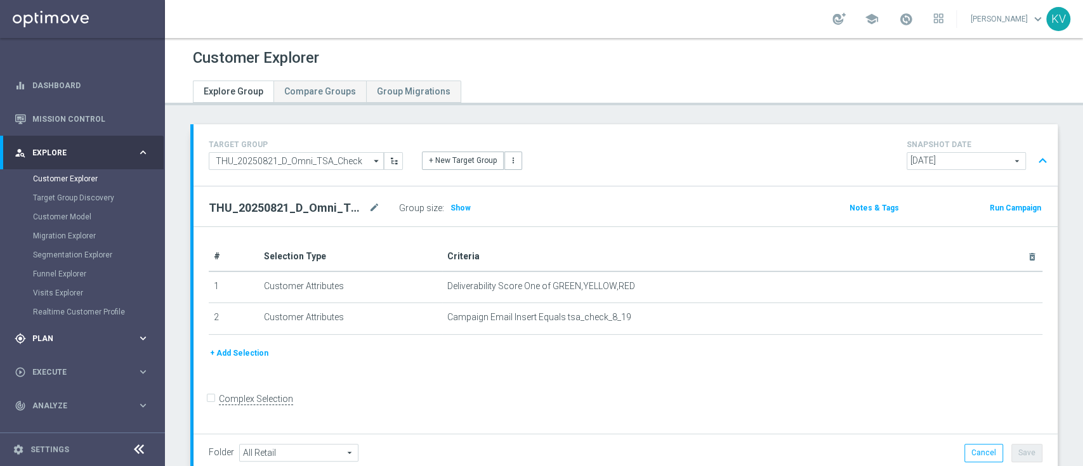
scroll to position [684, 0]
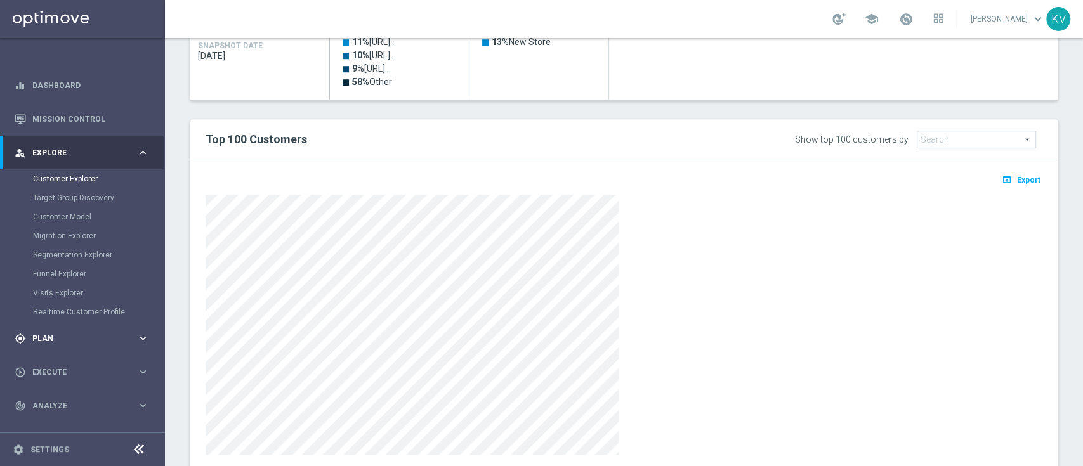
click at [47, 335] on span "Plan" at bounding box center [84, 339] width 105 height 8
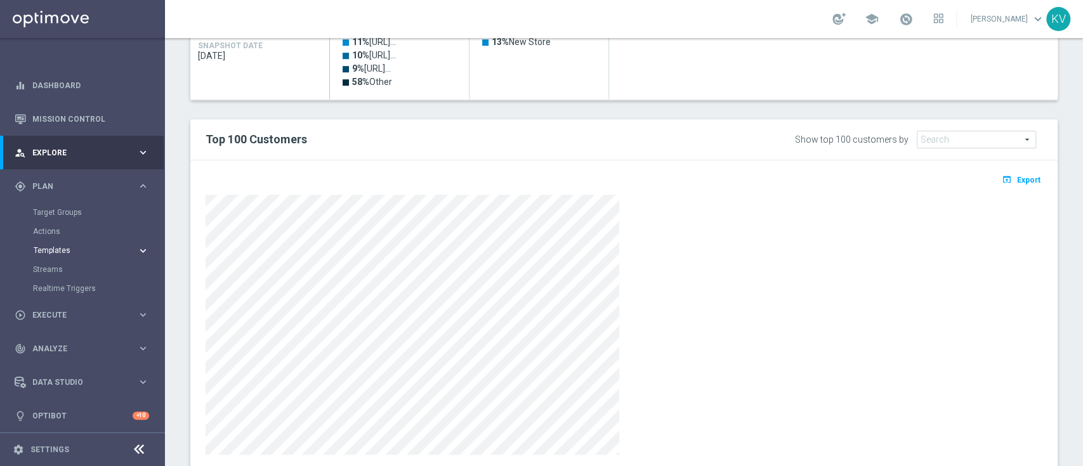
click at [60, 252] on span "Templates" at bounding box center [79, 251] width 91 height 8
click at [60, 269] on link "Optimail" at bounding box center [85, 270] width 93 height 10
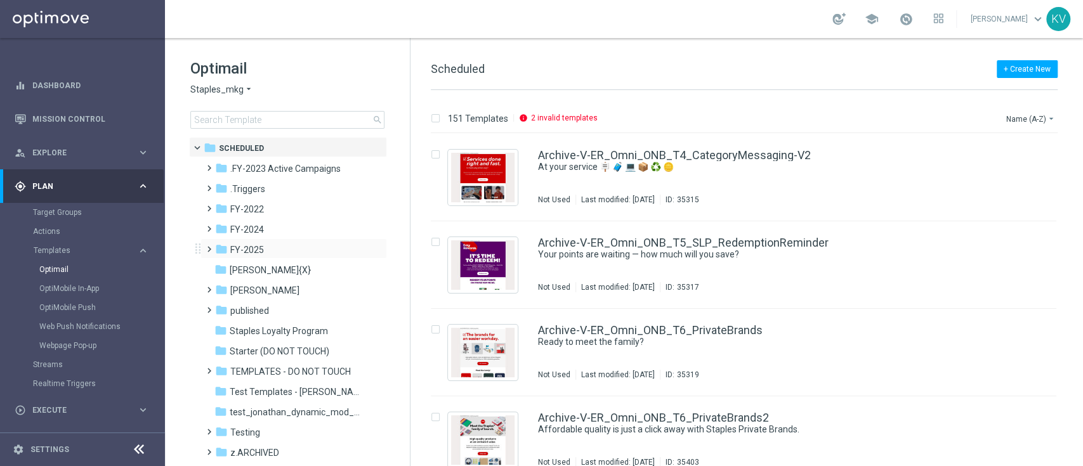
click at [207, 246] on span at bounding box center [207, 243] width 6 height 5
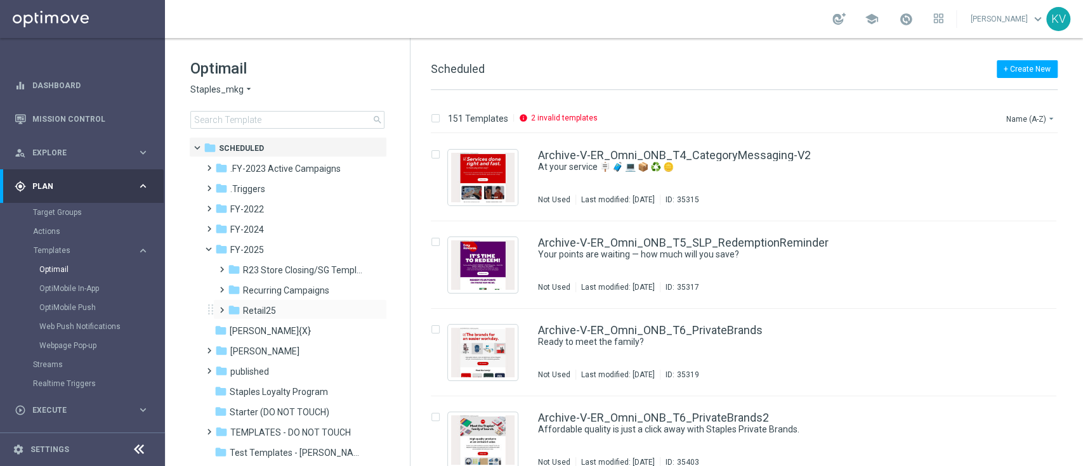
click at [220, 307] on span at bounding box center [219, 304] width 6 height 5
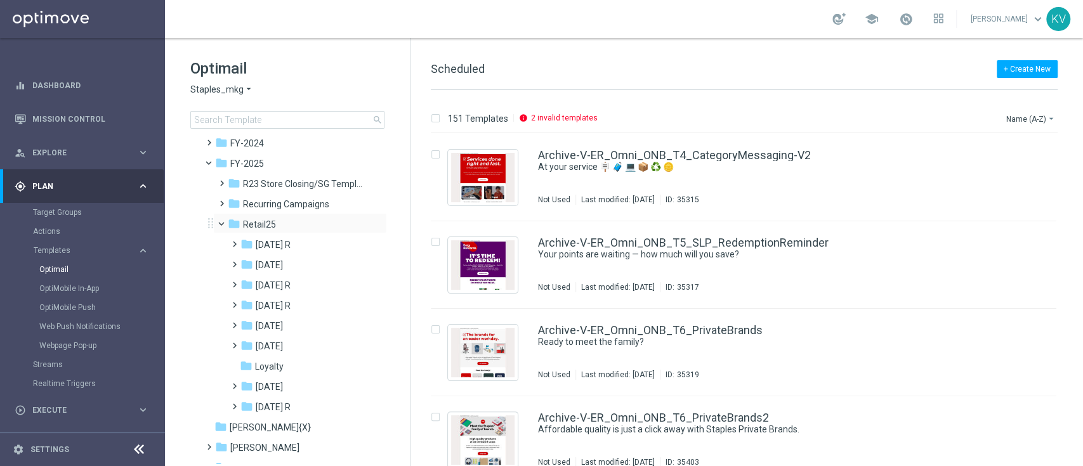
scroll to position [89, 0]
click at [235, 256] on span at bounding box center [232, 255] width 6 height 5
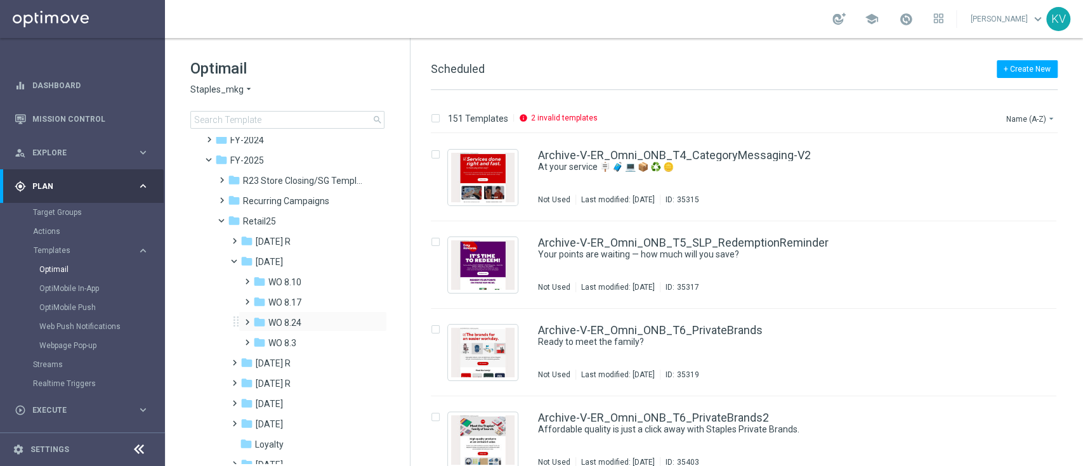
click at [245, 318] on span at bounding box center [245, 316] width 6 height 5
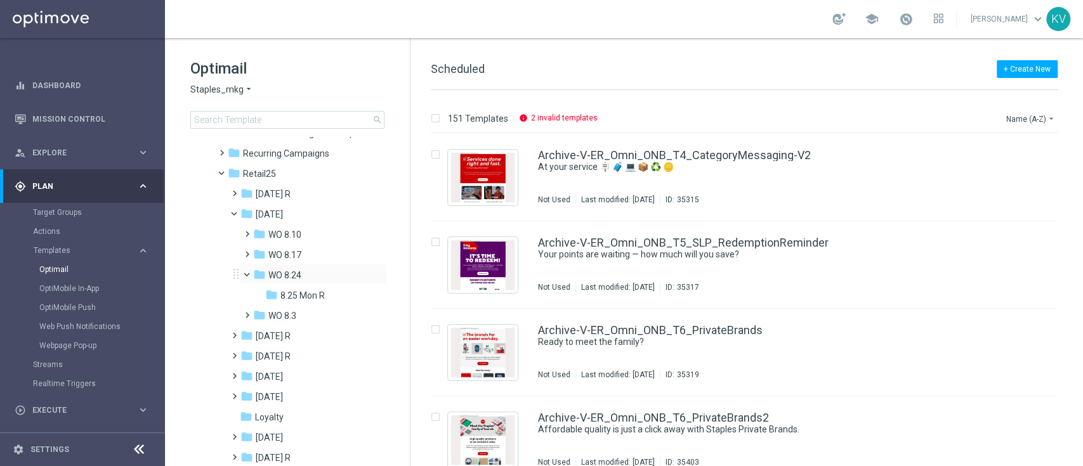
scroll to position [141, 0]
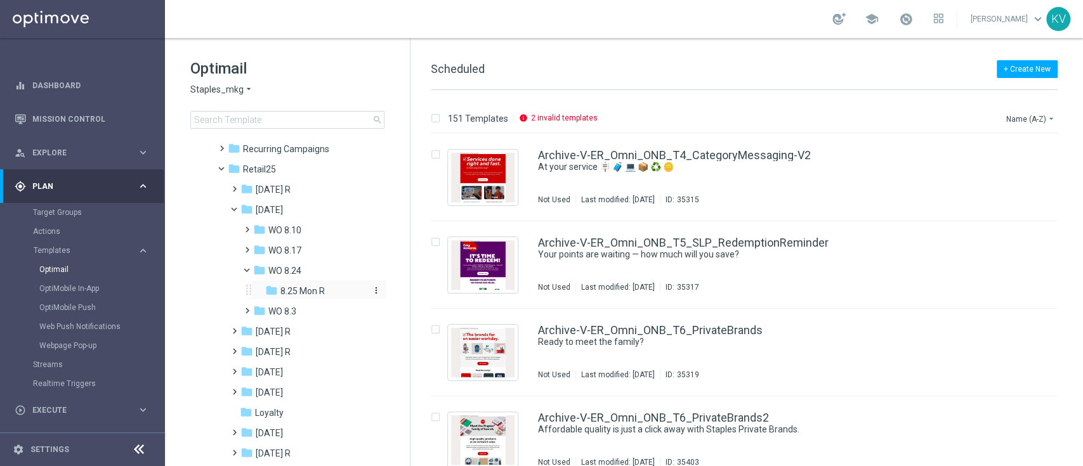
click at [316, 288] on span "8.25 Mon R" at bounding box center [302, 290] width 44 height 11
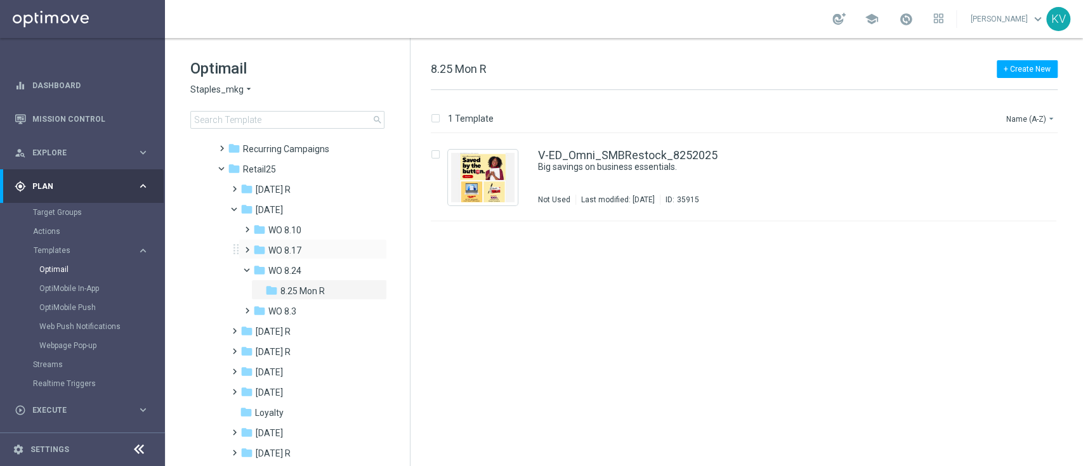
click at [244, 244] on span at bounding box center [245, 244] width 6 height 5
click at [310, 294] on span "Thurs 8.21 R" at bounding box center [305, 290] width 50 height 11
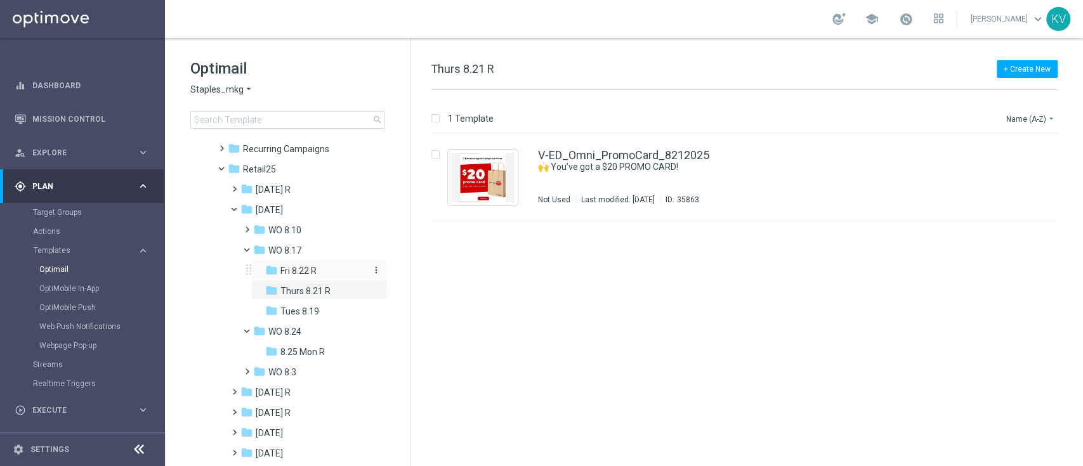
click at [294, 270] on span "Fri 8.22 R" at bounding box center [298, 270] width 36 height 11
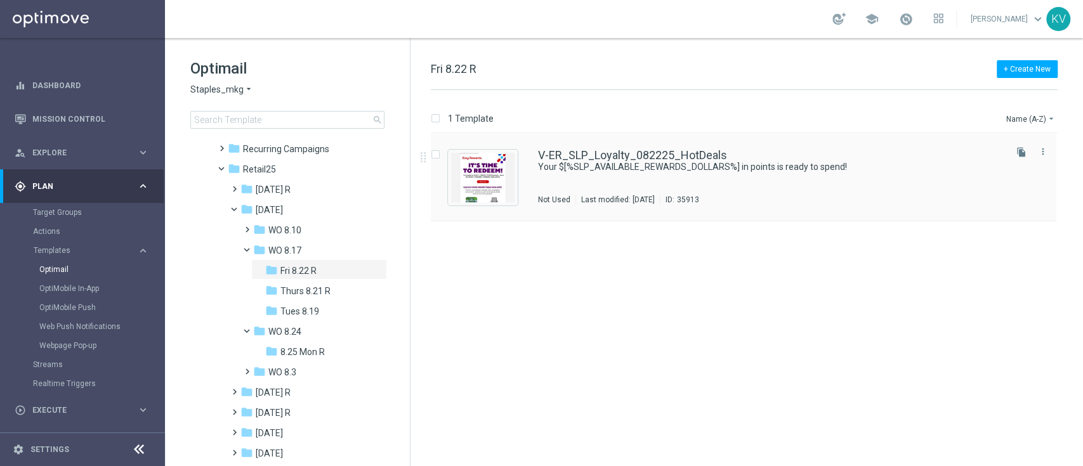
click at [687, 176] on div "V-ER_SLP_Loyalty_082225_HotDeals Your $[%SLP_AVAILABLE_REWARDS_DOLLARS%] in poi…" at bounding box center [770, 177] width 465 height 55
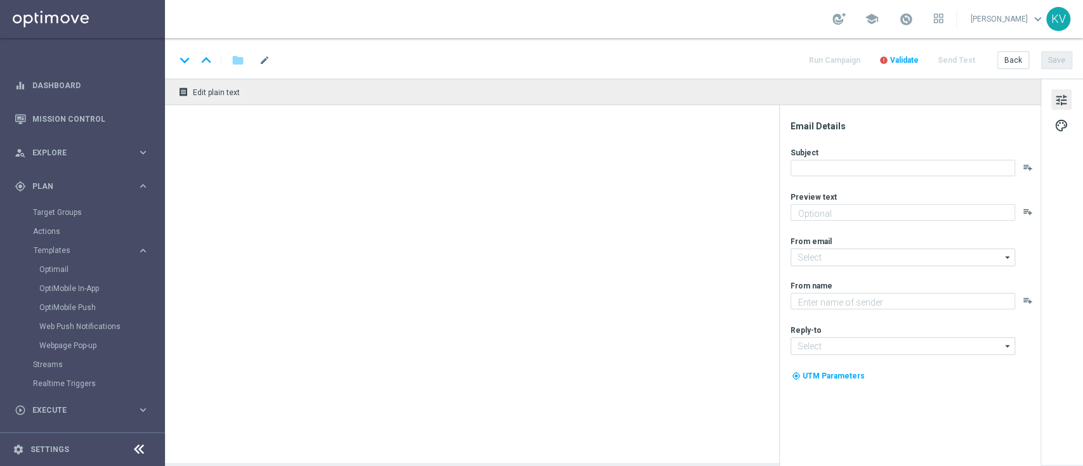
type textarea "Redeem now and save on these top deals."
type input "staples@connected.staples.com"
type textarea "Staples"
type input "info@staples.com"
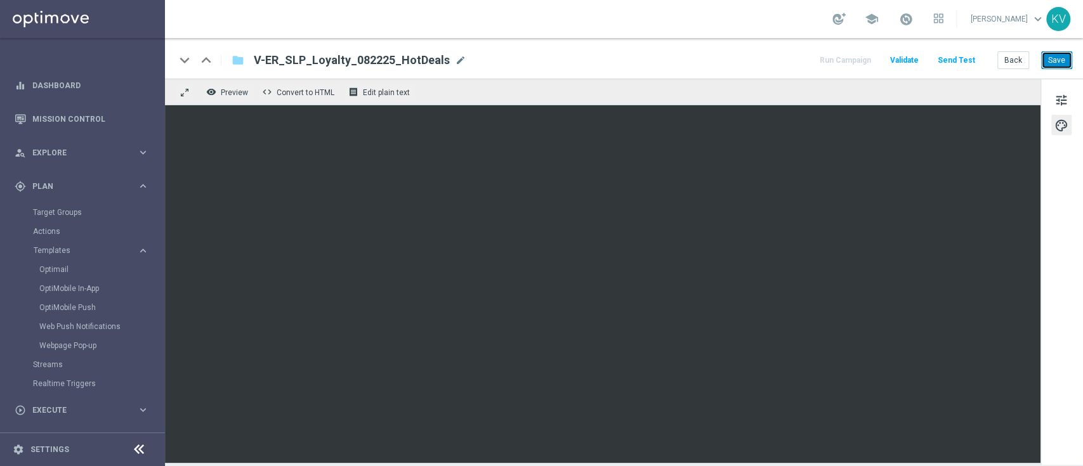
click at [1061, 61] on button "Save" at bounding box center [1056, 60] width 31 height 18
click at [963, 58] on button "Send Test" at bounding box center [956, 60] width 41 height 17
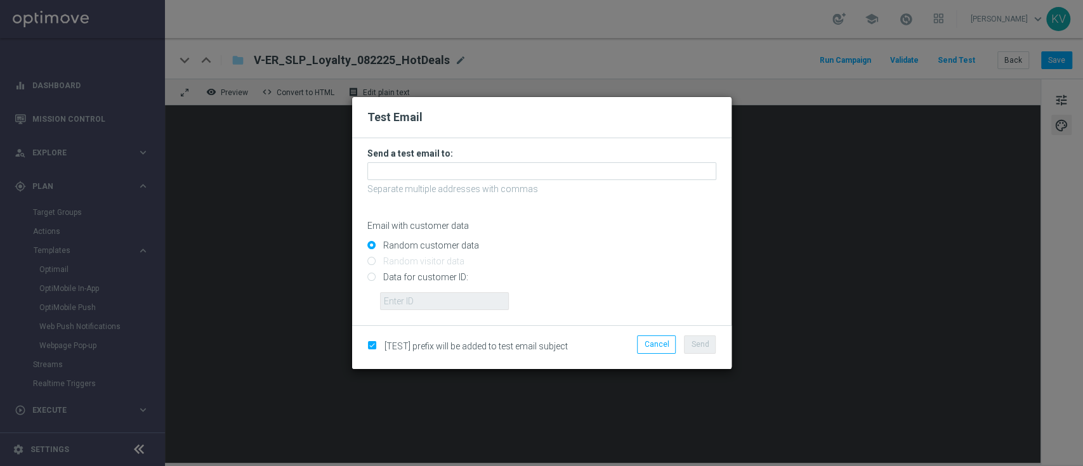
click at [456, 181] on form "Send a test email to: Separate multiple addresses with commas Email with custom…" at bounding box center [541, 229] width 349 height 162
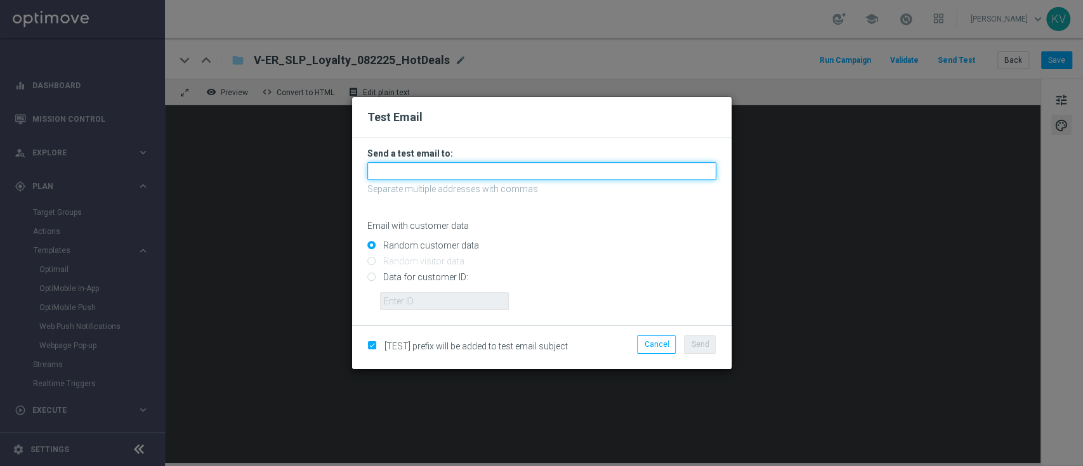
click at [465, 170] on input "text" at bounding box center [541, 171] width 349 height 18
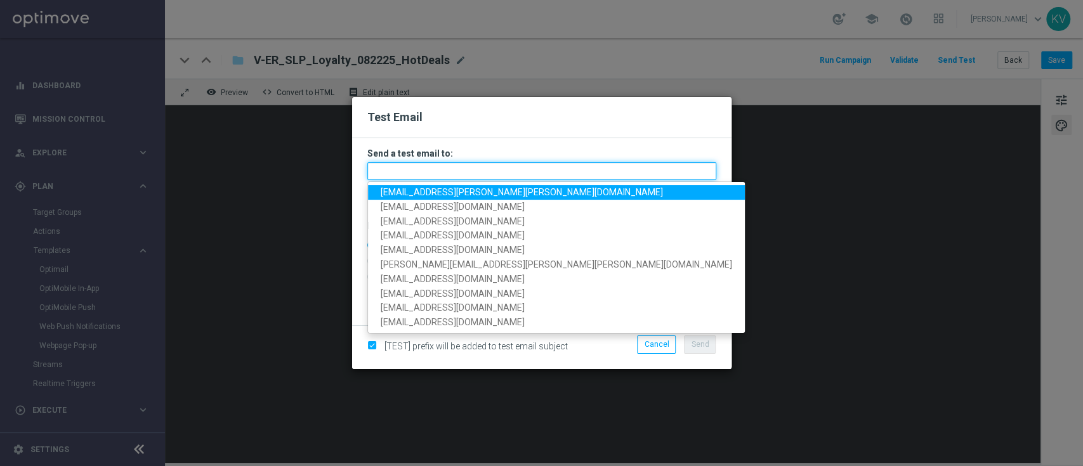
paste input "staples.4cd8-b9c5o@litmusemail.com"
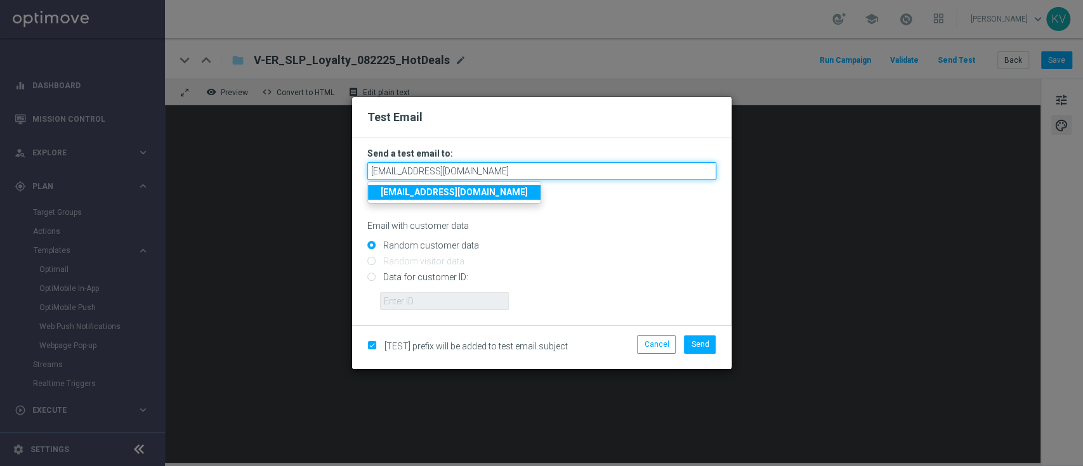
type input "staples.4cd8-b9c5o@litmusemail.com"
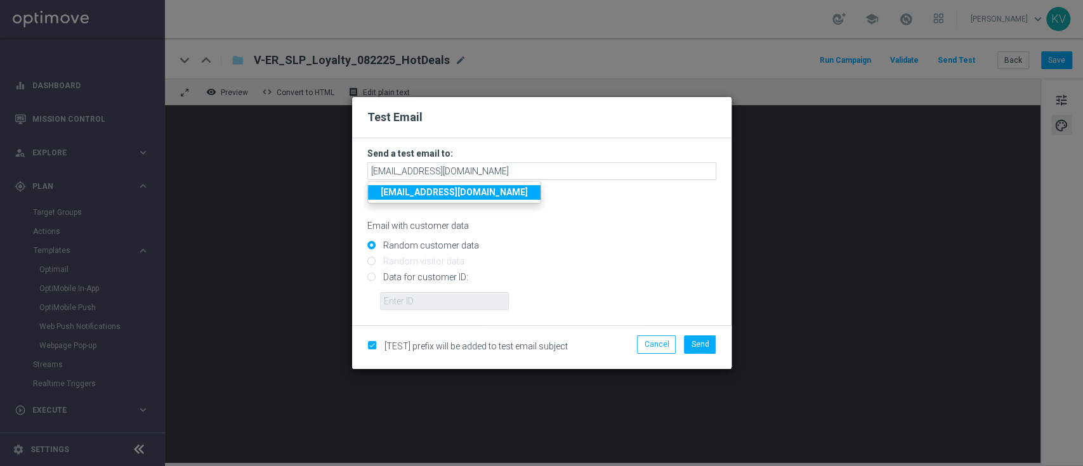
click at [445, 282] on input "Data for customer ID:" at bounding box center [541, 283] width 349 height 18
radio input "true"
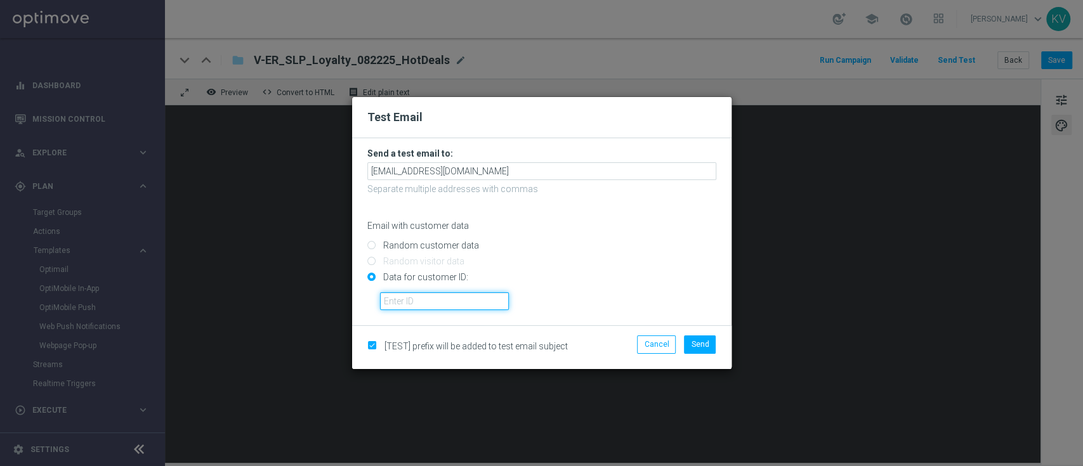
click at [452, 298] on input "text" at bounding box center [444, 301] width 129 height 18
paste input "10000070600"
type input "10000070600"
click at [701, 341] on span "Send" at bounding box center [700, 344] width 18 height 9
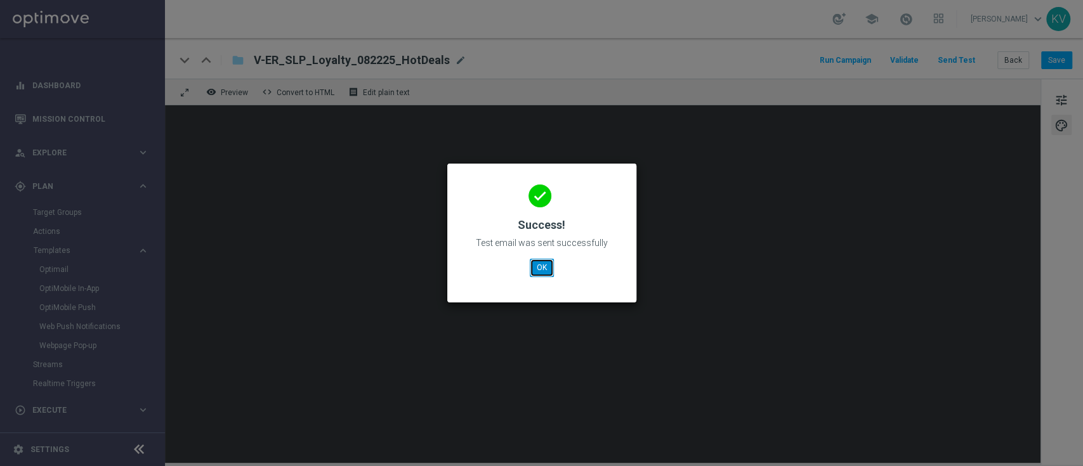
click at [544, 267] on button "OK" at bounding box center [542, 268] width 24 height 18
